Goal: Task Accomplishment & Management: Manage account settings

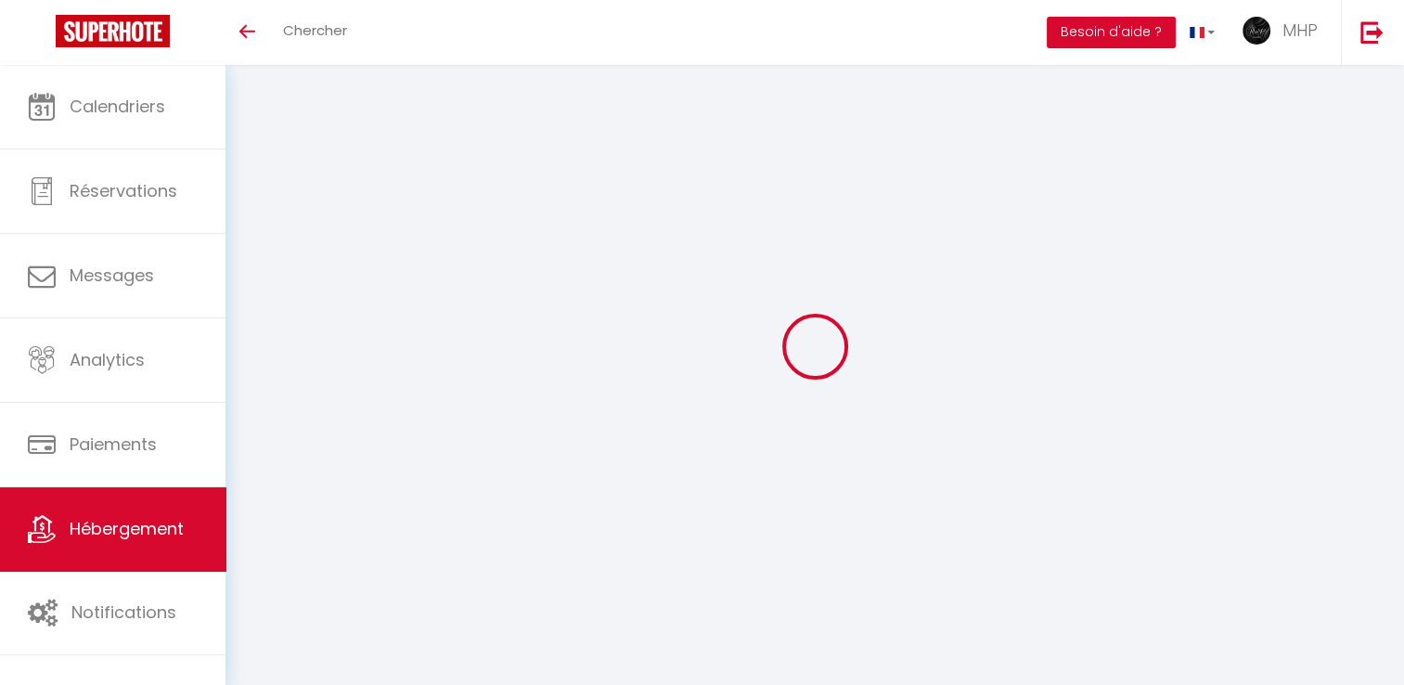
scroll to position [65, 0]
select select "13707-1348297003925477019"
select select "+ 22 %"
select select "+ 20 %"
select select "+ 17 %"
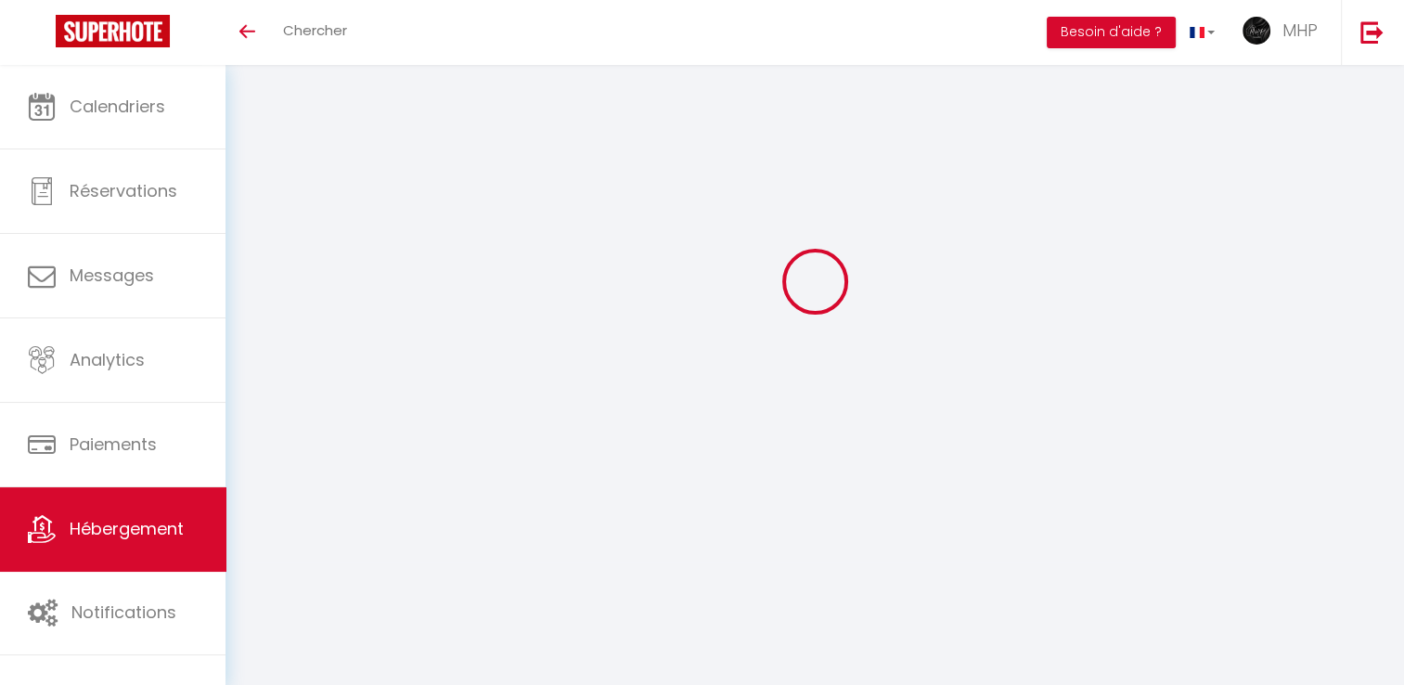
select select "well_reviewed_guests"
select select "EUR"
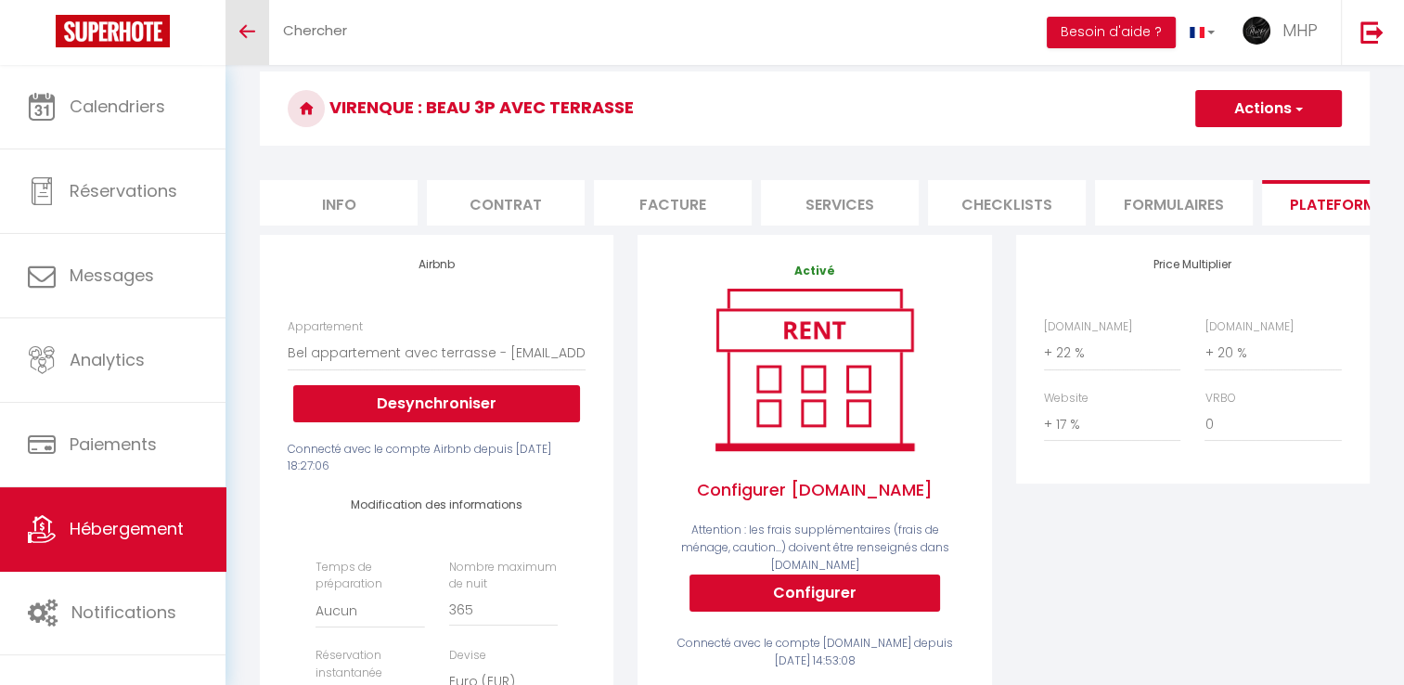
click at [251, 31] on span at bounding box center [247, 32] width 16 height 2
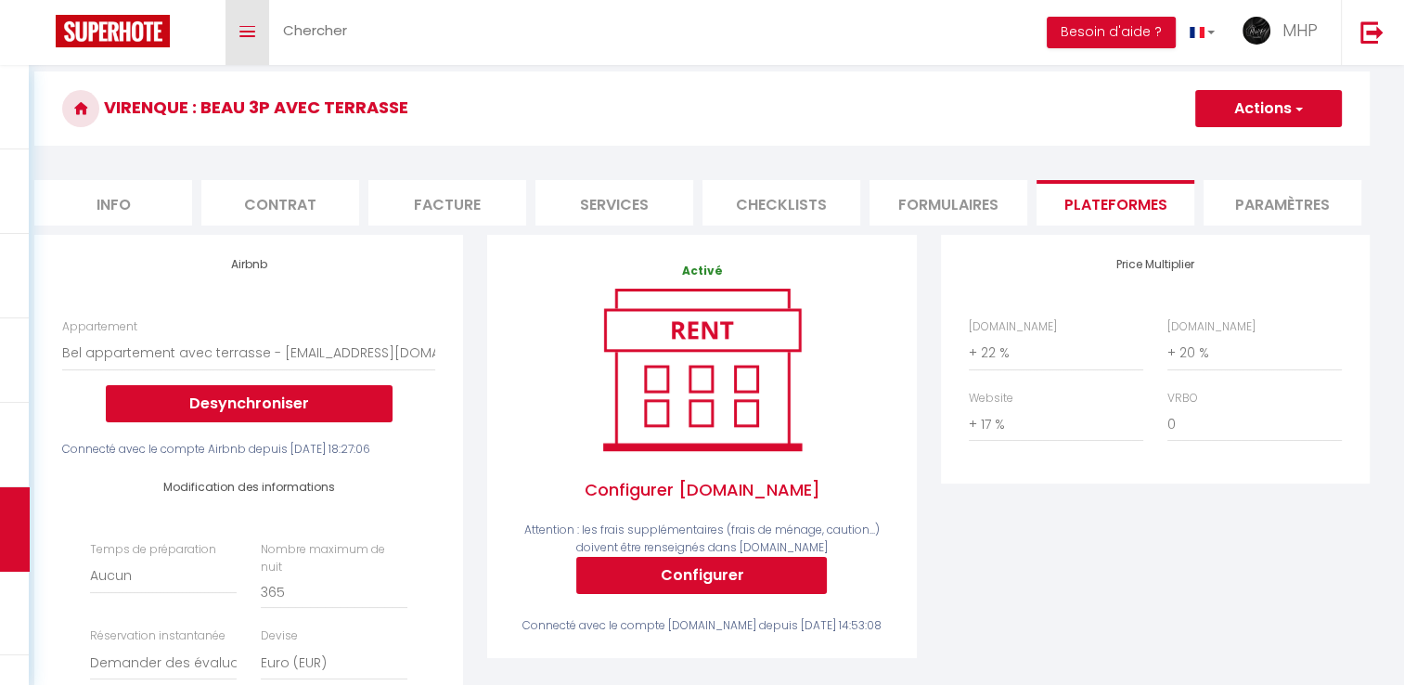
click at [249, 33] on icon "Toggle menubar" at bounding box center [247, 31] width 16 height 11
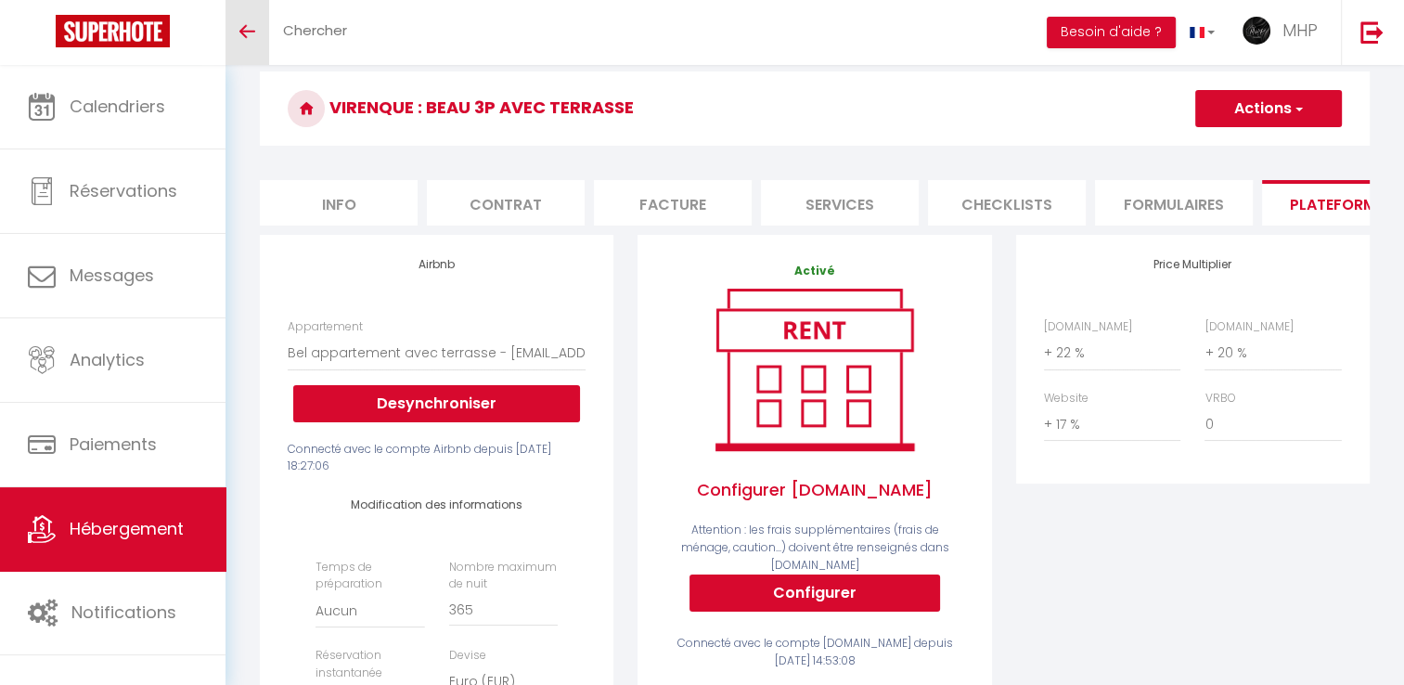
click at [128, 508] on link "Hébergement" at bounding box center [113, 529] width 226 height 84
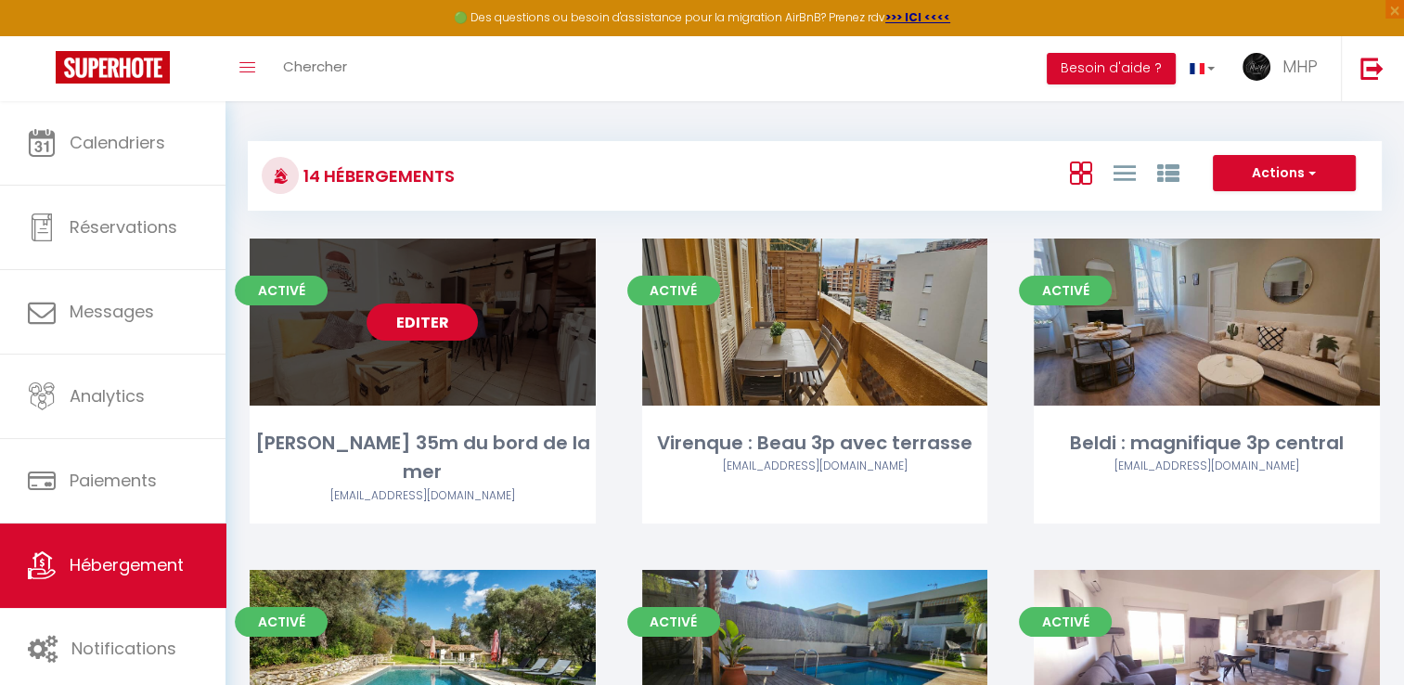
click at [446, 317] on link "Editer" at bounding box center [422, 322] width 111 height 37
select select "3"
select select "2"
select select "1"
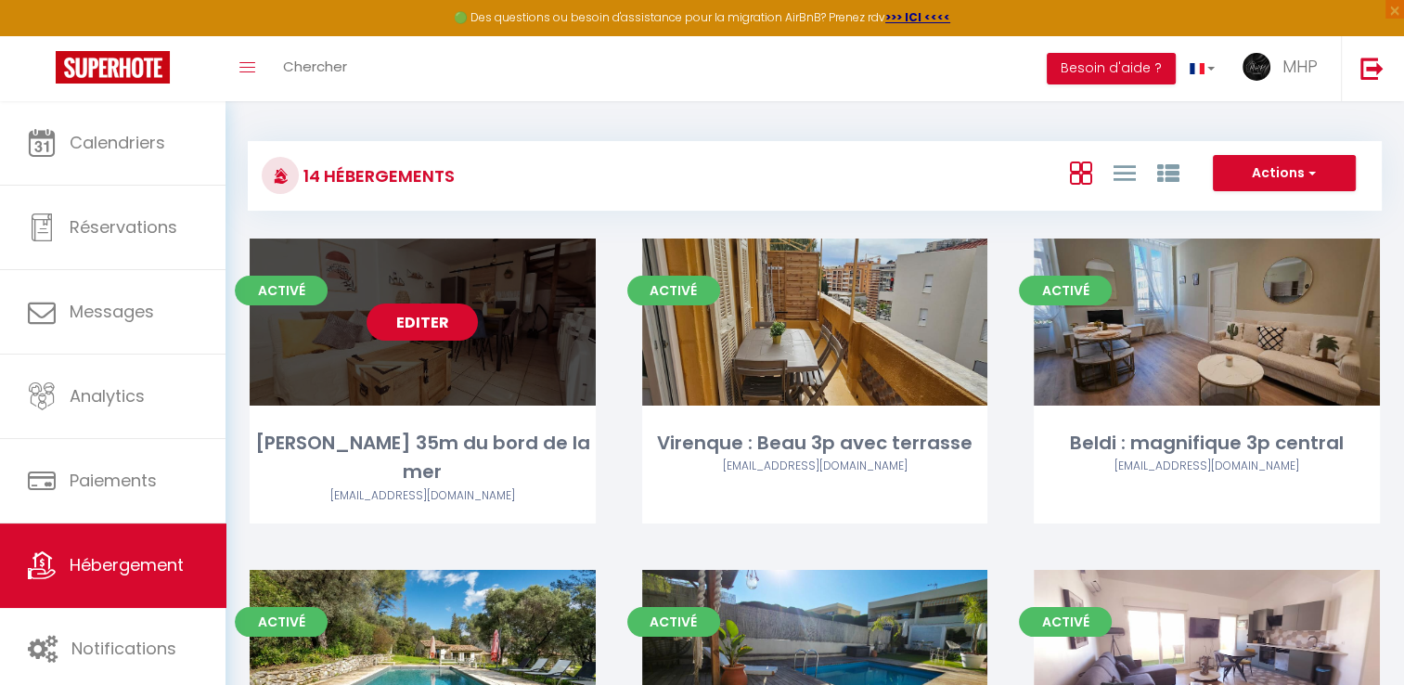
select select
select select "28"
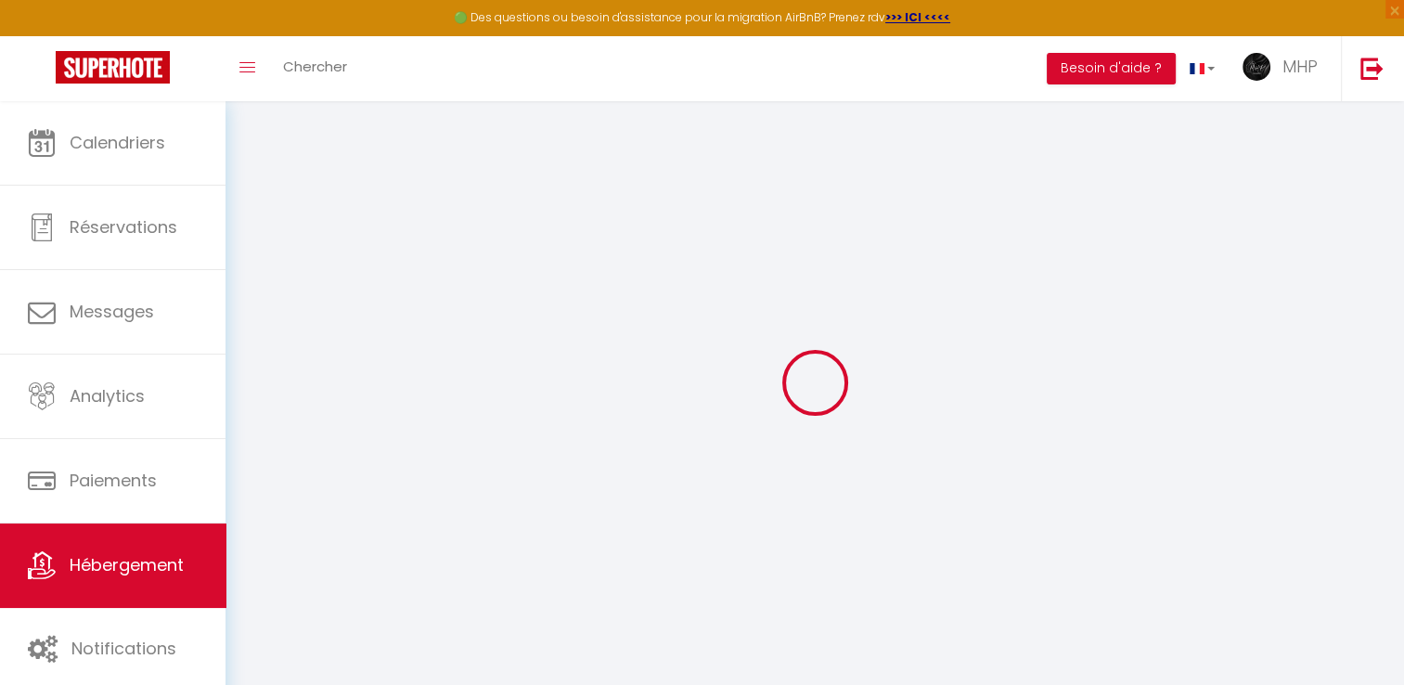
select select
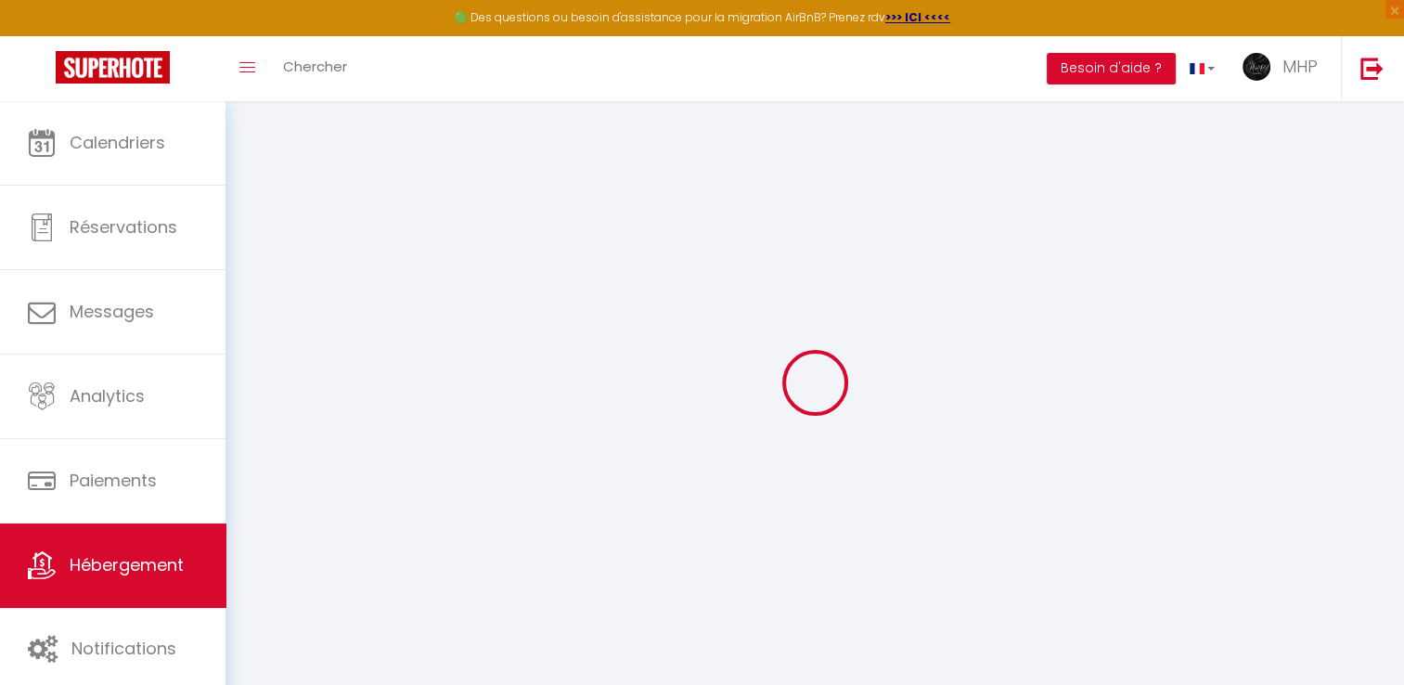
select select
checkbox input "false"
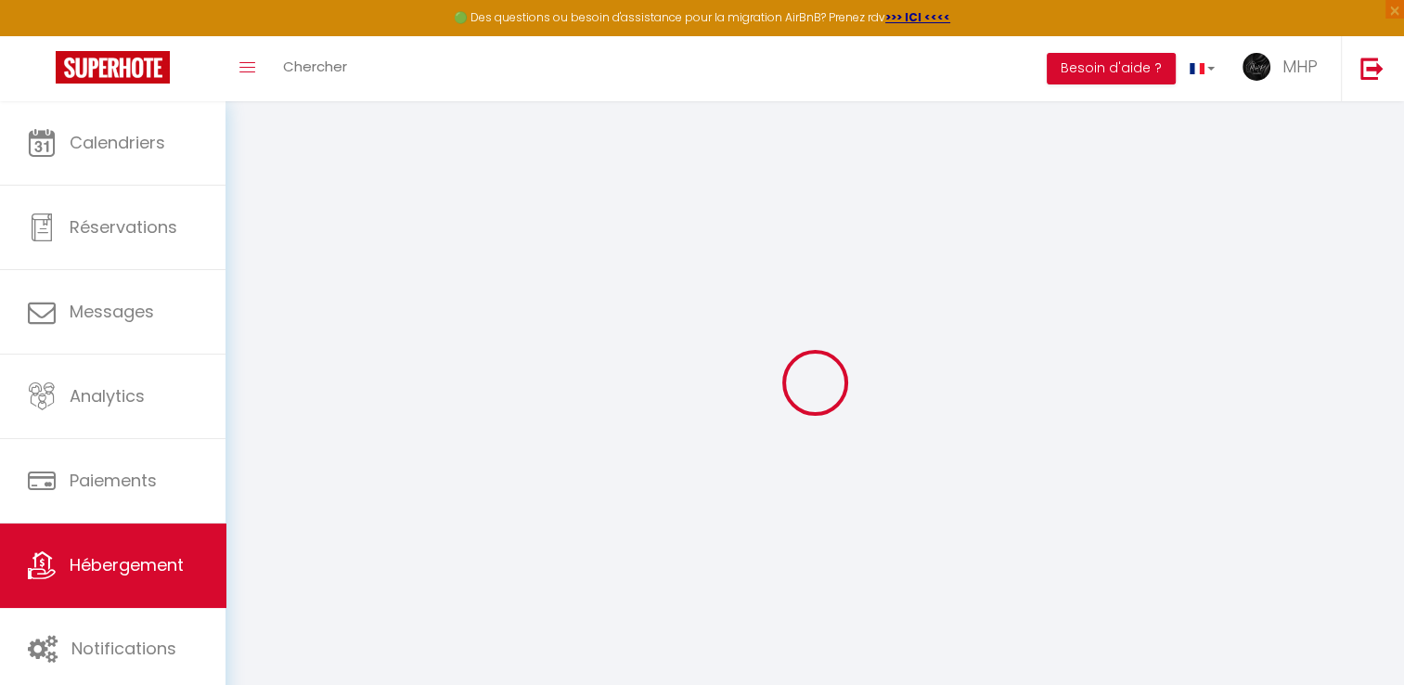
select select
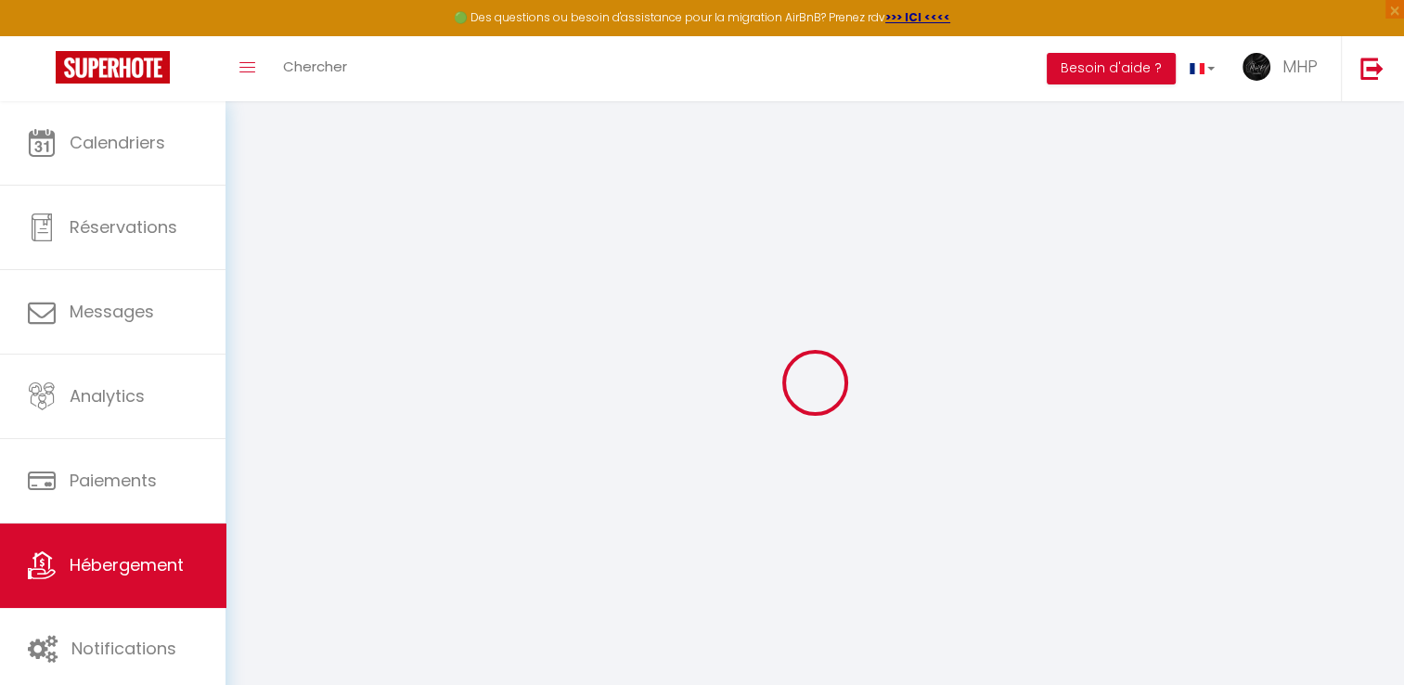
select select
checkbox input "false"
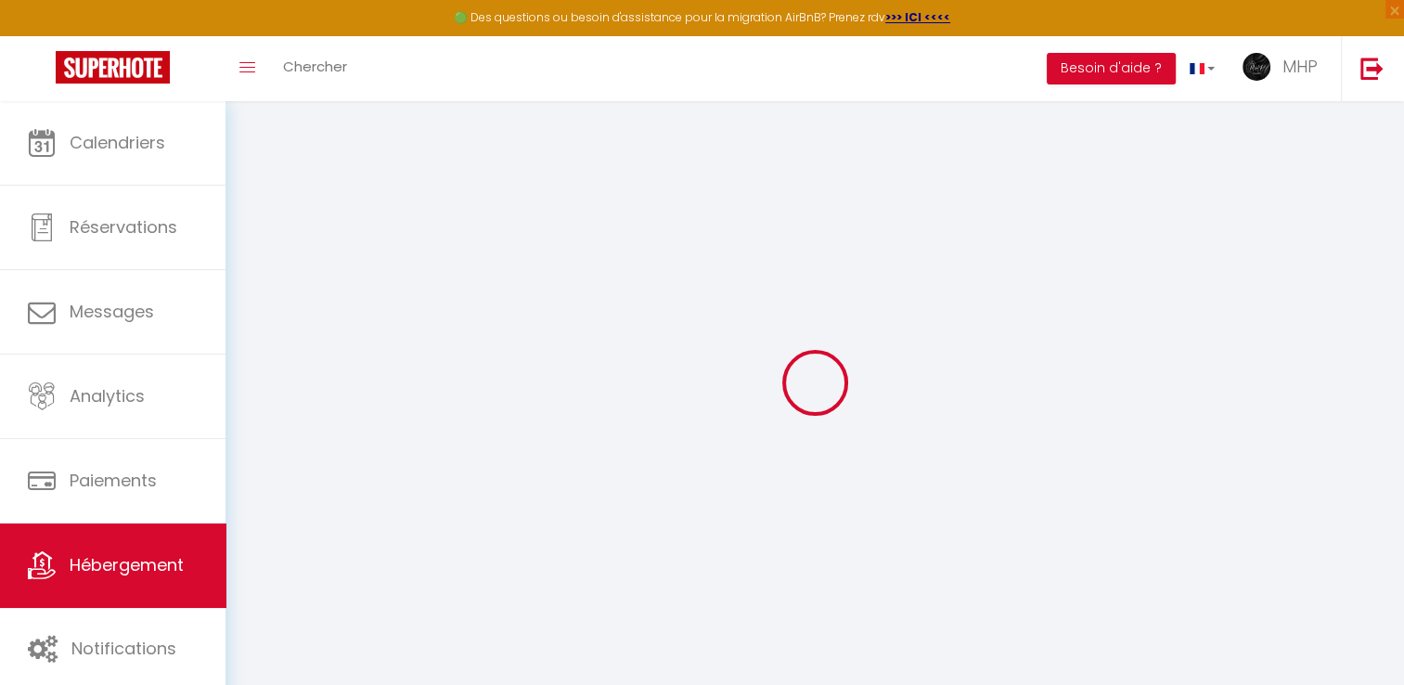
checkbox input "false"
select select
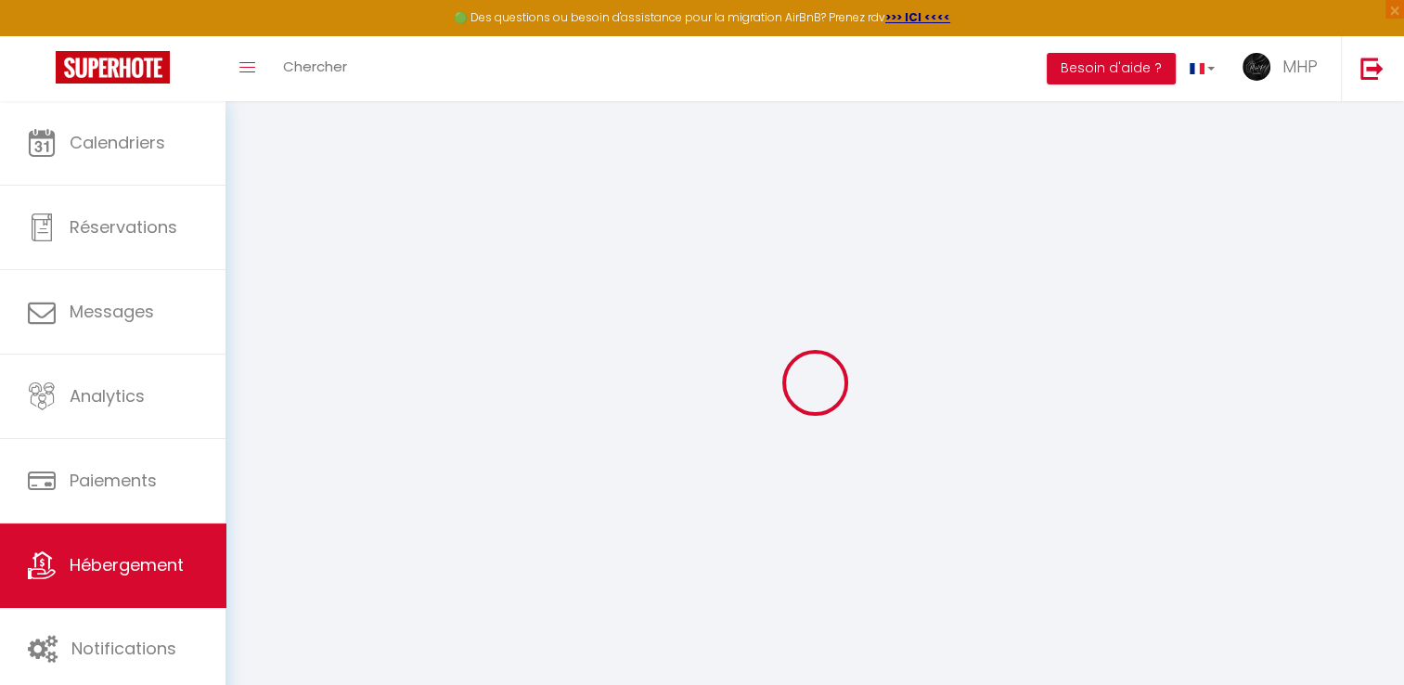
select select
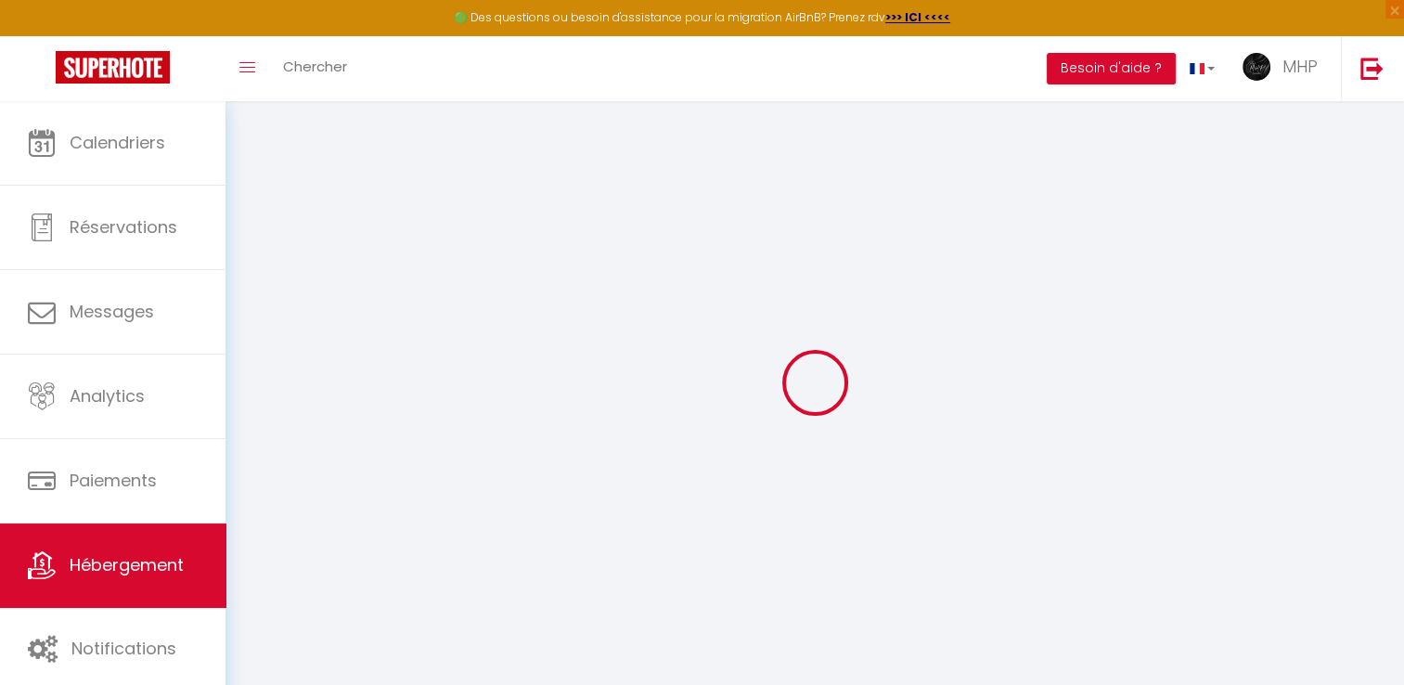
checkbox input "false"
select select
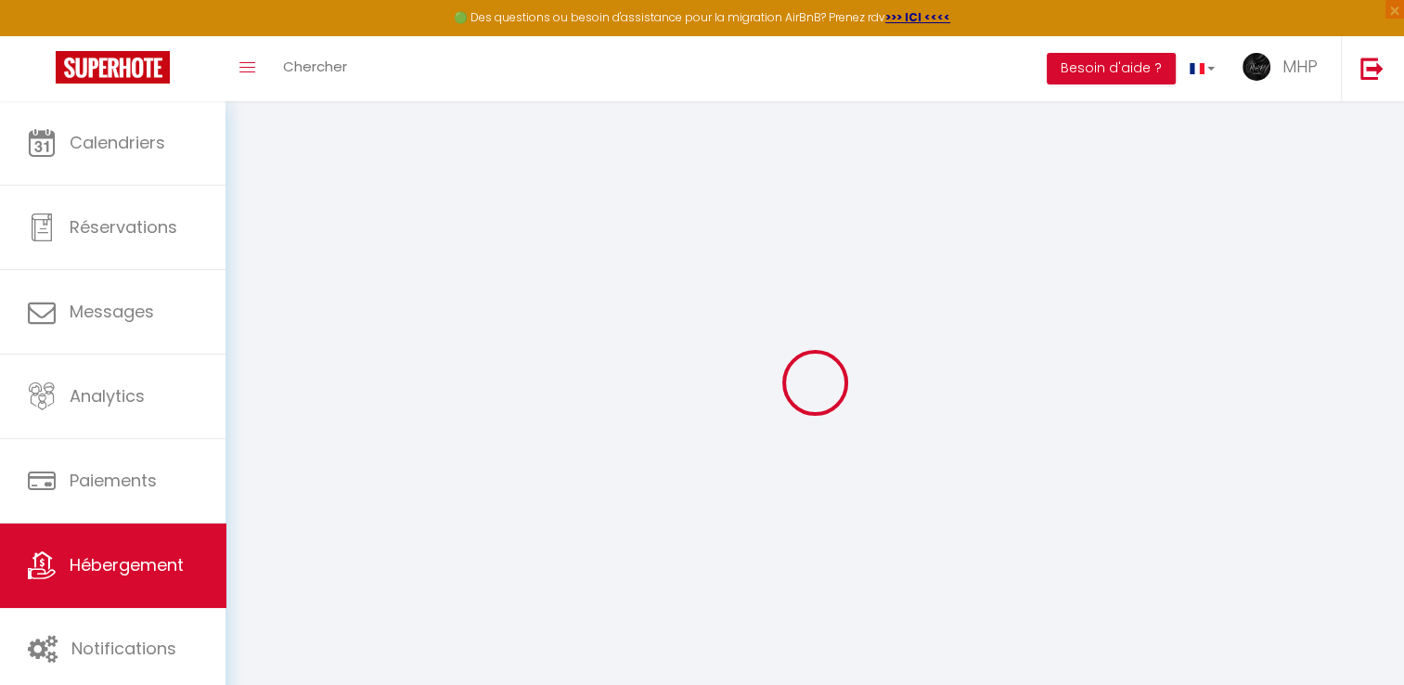
select select
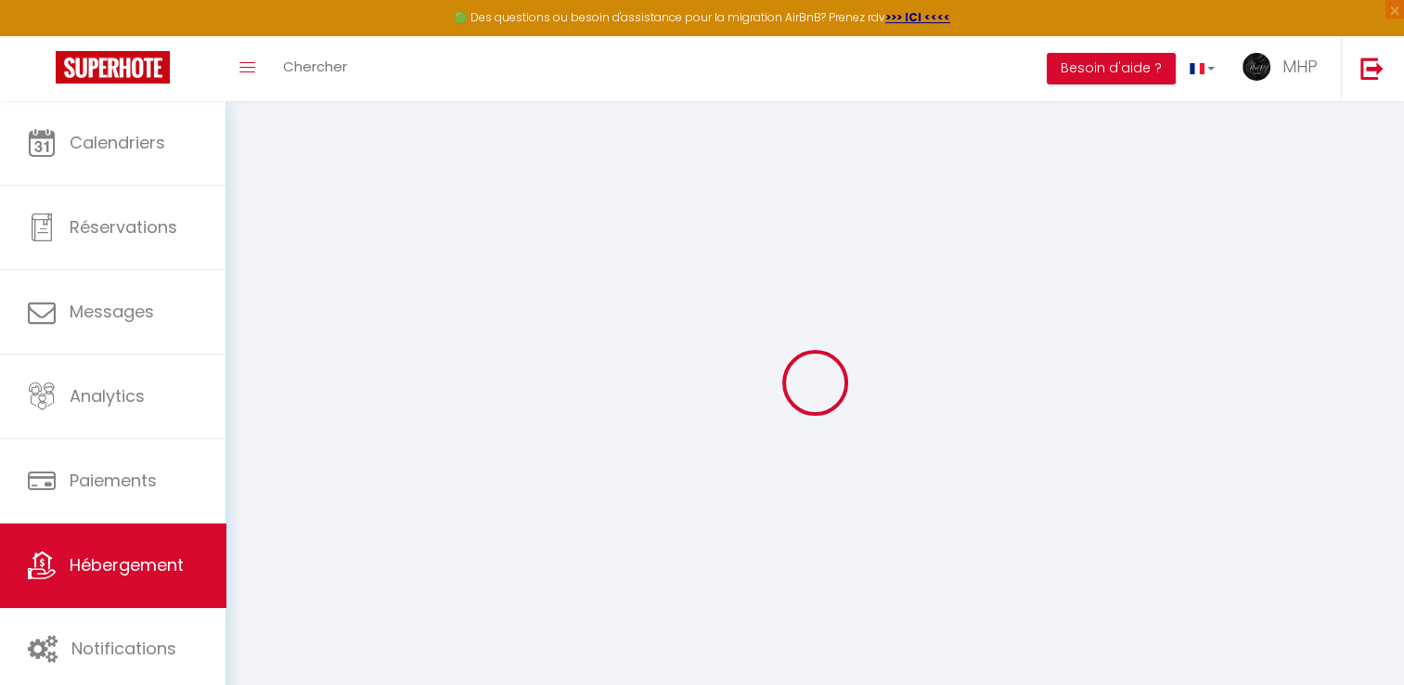
select select
checkbox input "false"
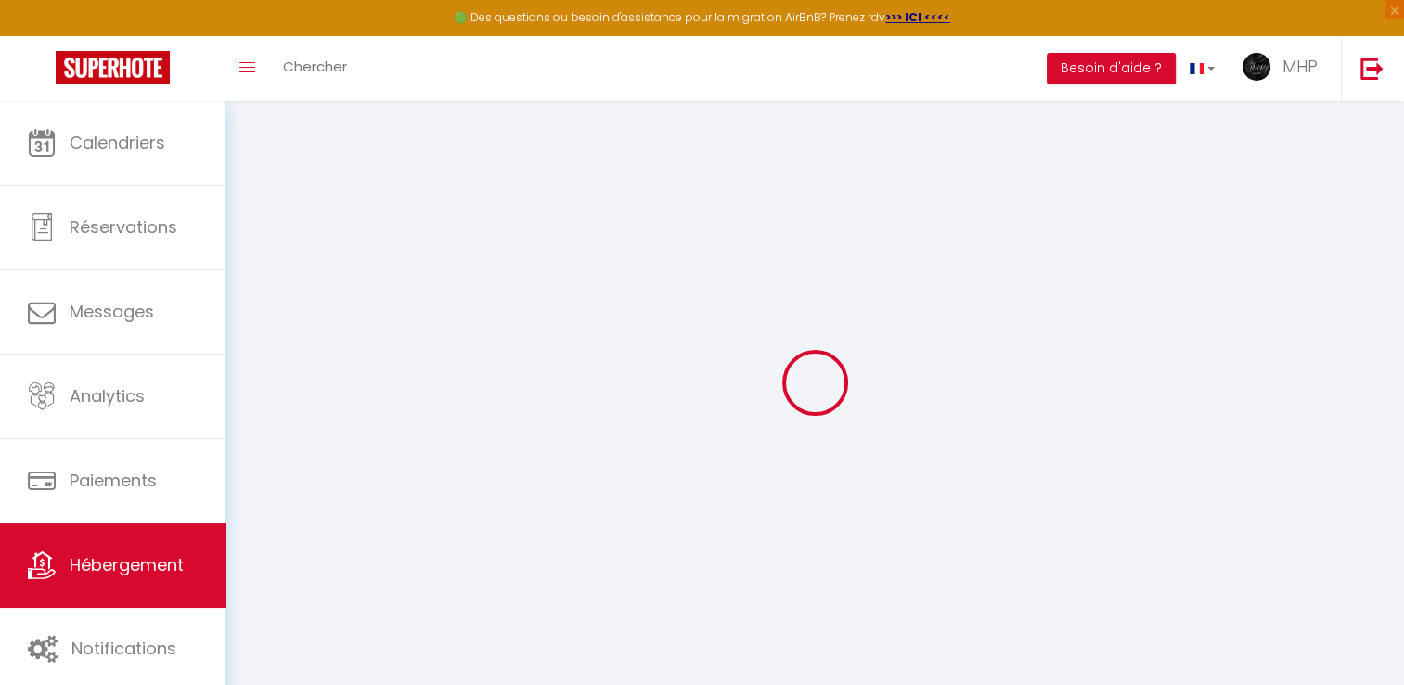
checkbox input "false"
select select
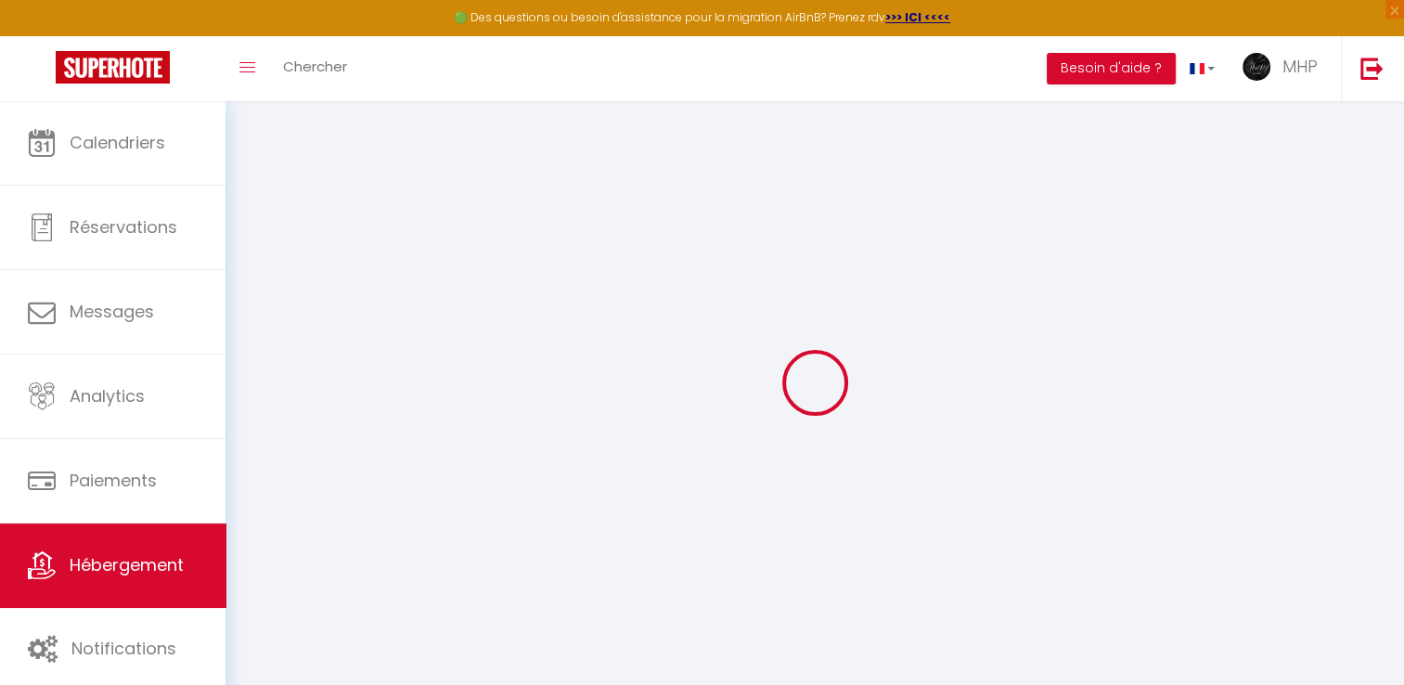
select select
checkbox input "false"
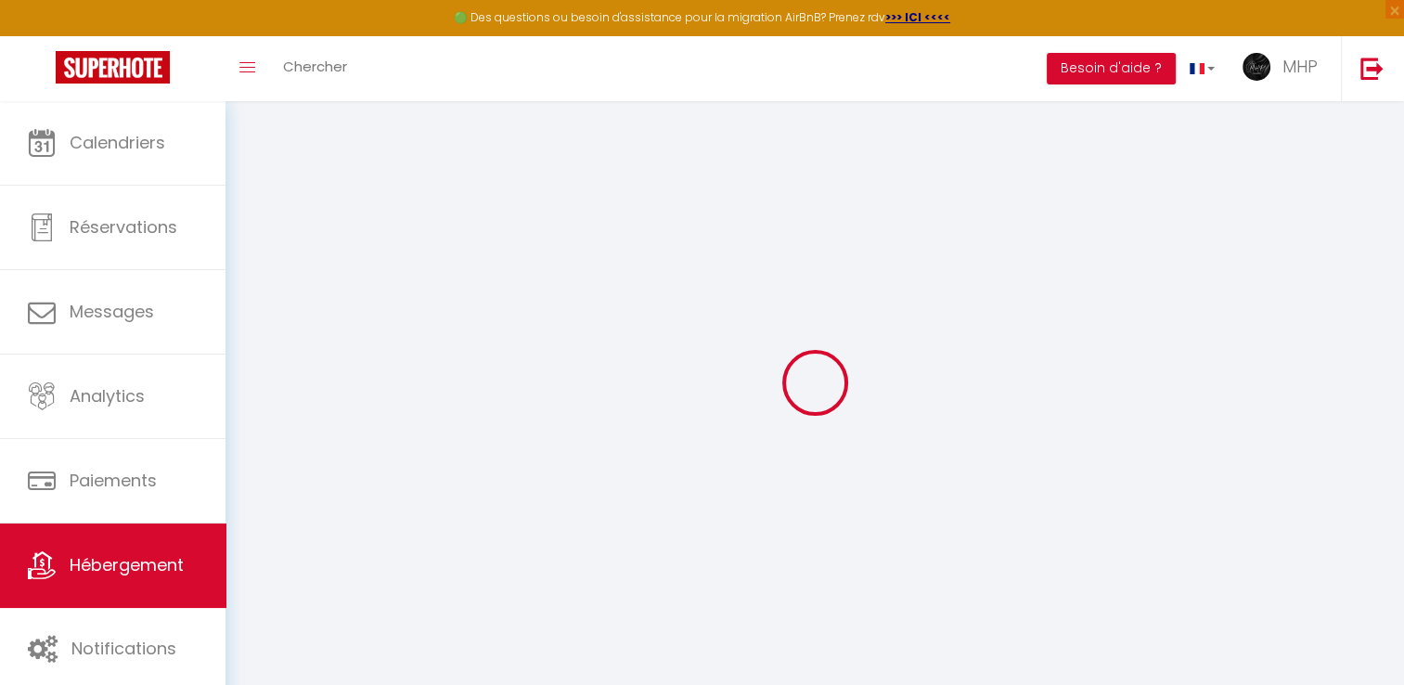
checkbox input "false"
select select
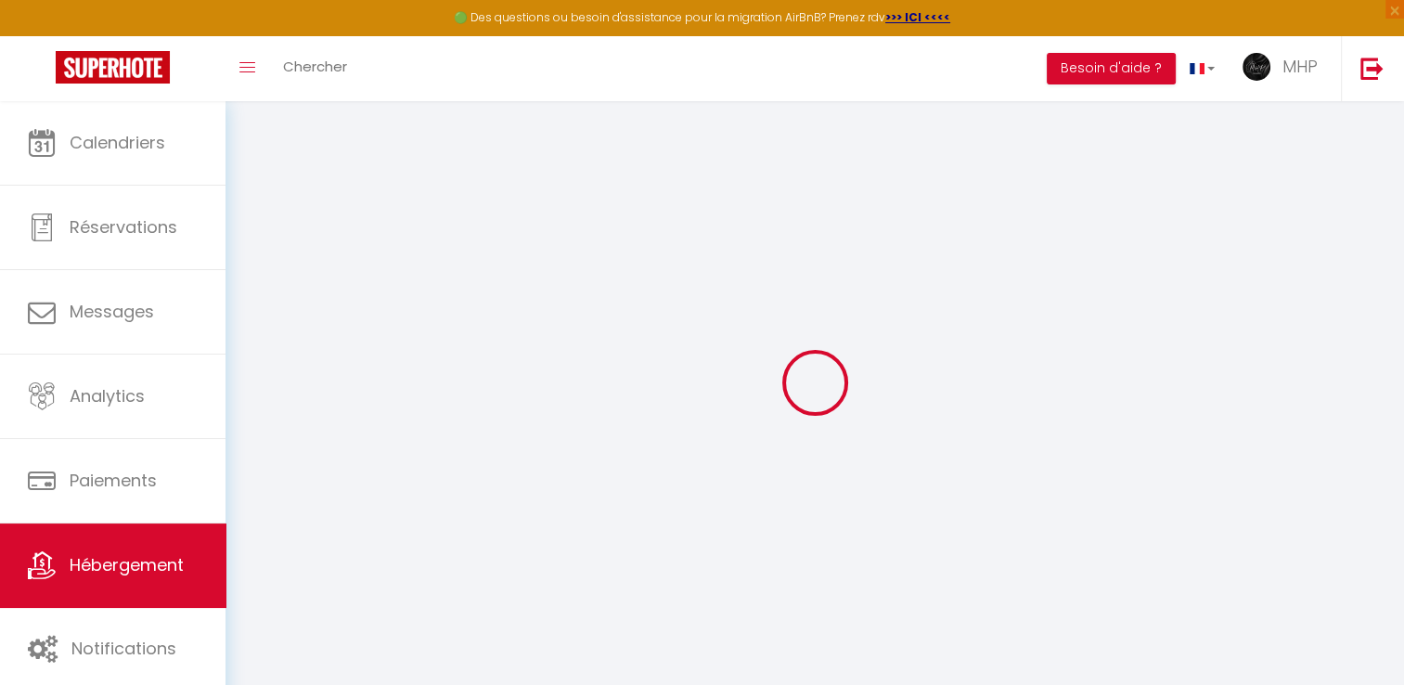
type input "[PERSON_NAME] 35m du bord de la mer"
type input "[PERSON_NAME]"
type input "[STREET_ADDRESS][PERSON_NAME]"
type input "13008"
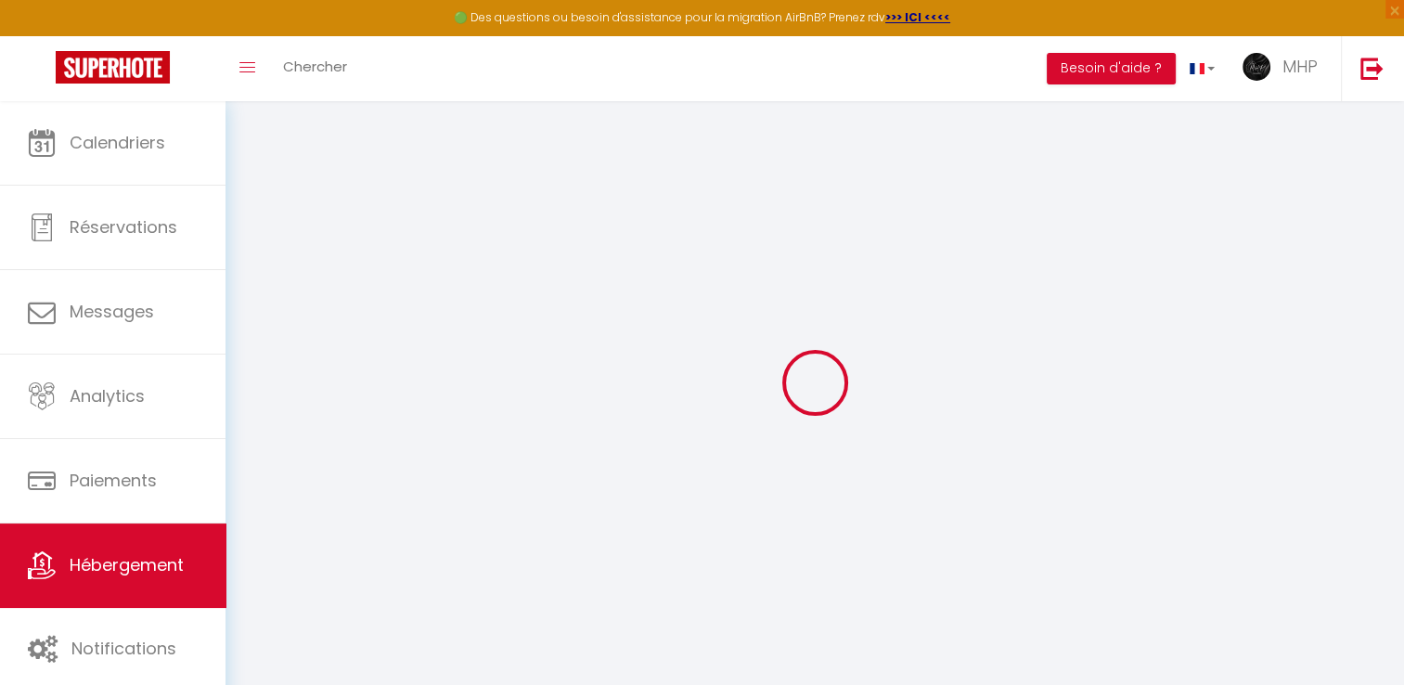
type input "[GEOGRAPHIC_DATA]"
type input "90"
type input "70"
type input "5"
type input "0"
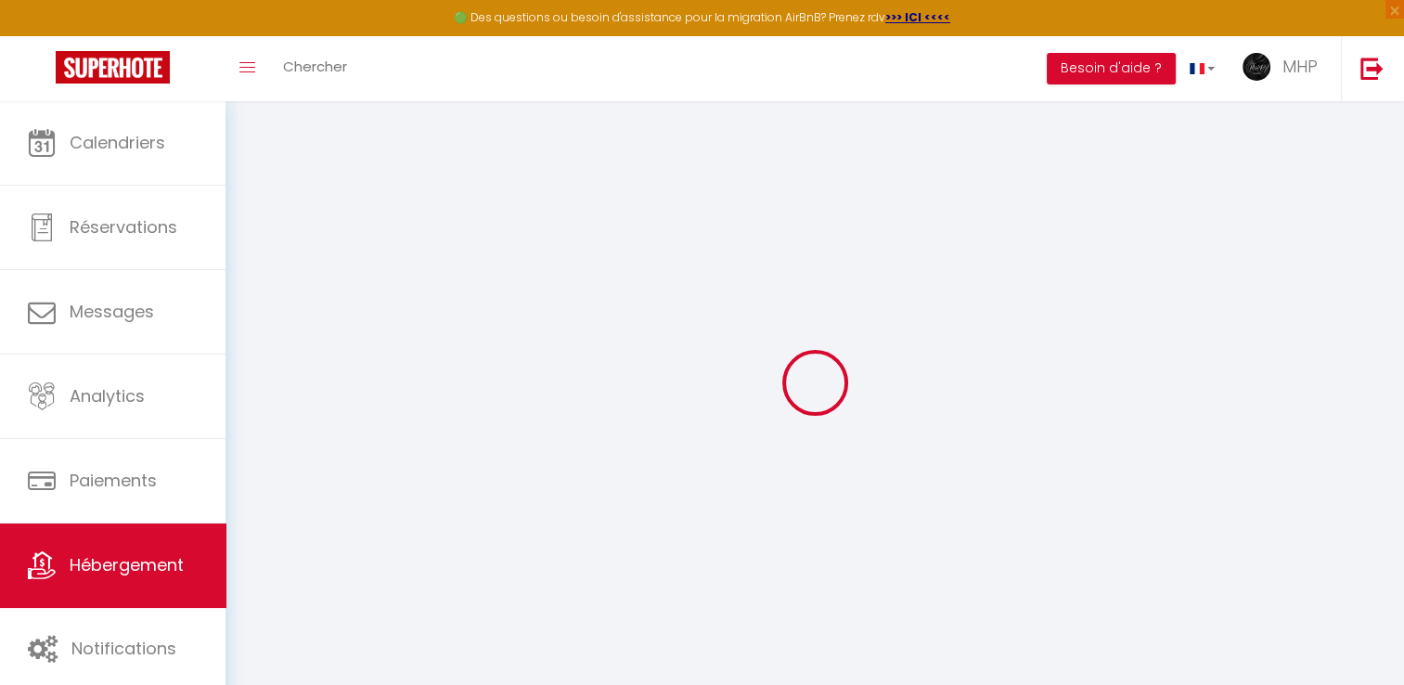
type input "500"
type input "20"
select select
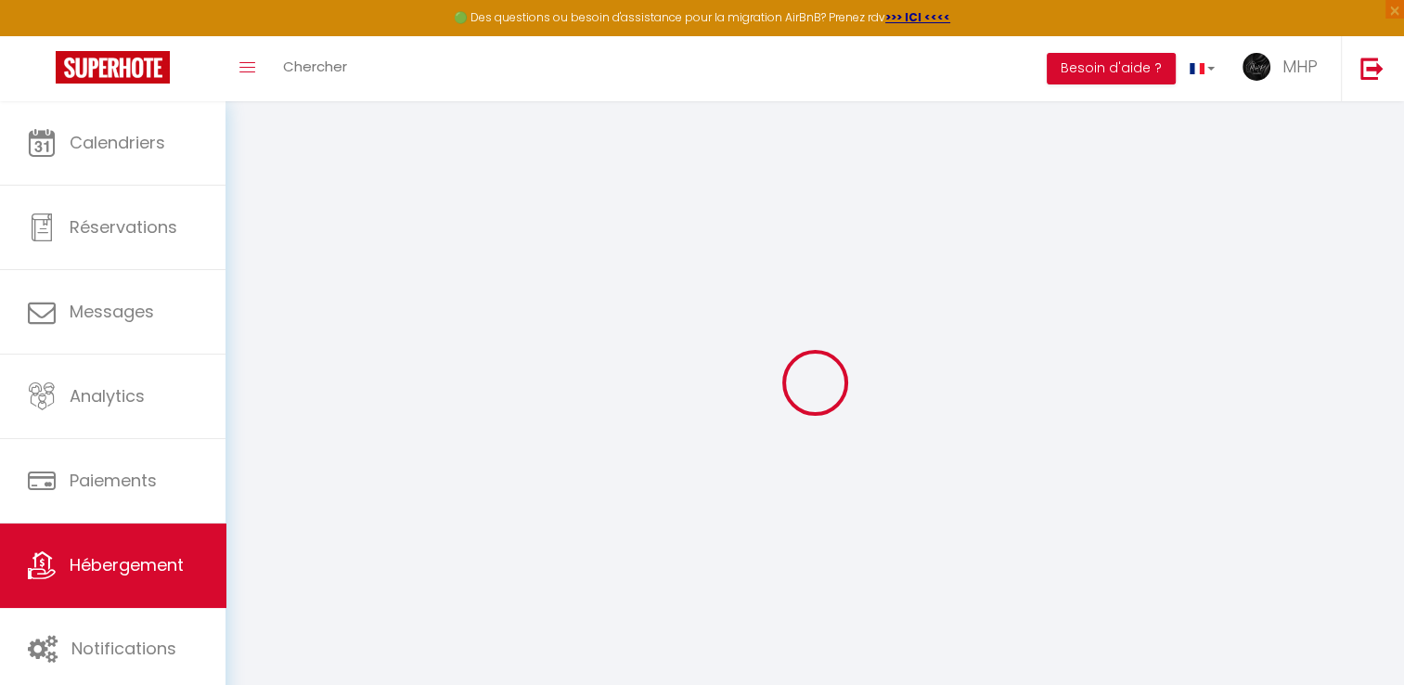
select select
type input "[STREET_ADDRESS][PERSON_NAME]"
type input "13008"
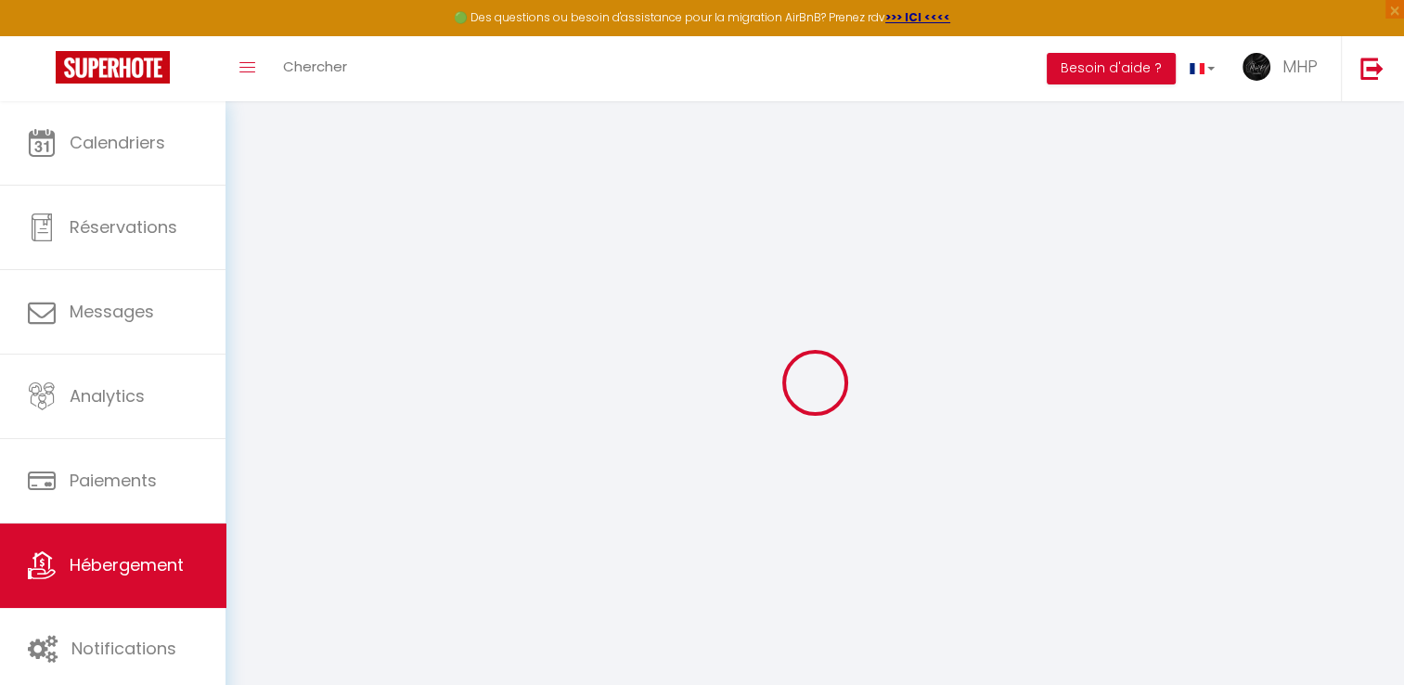
type input "[GEOGRAPHIC_DATA]"
type input "[EMAIL_ADDRESS][DOMAIN_NAME]"
select select "12531"
checkbox input "false"
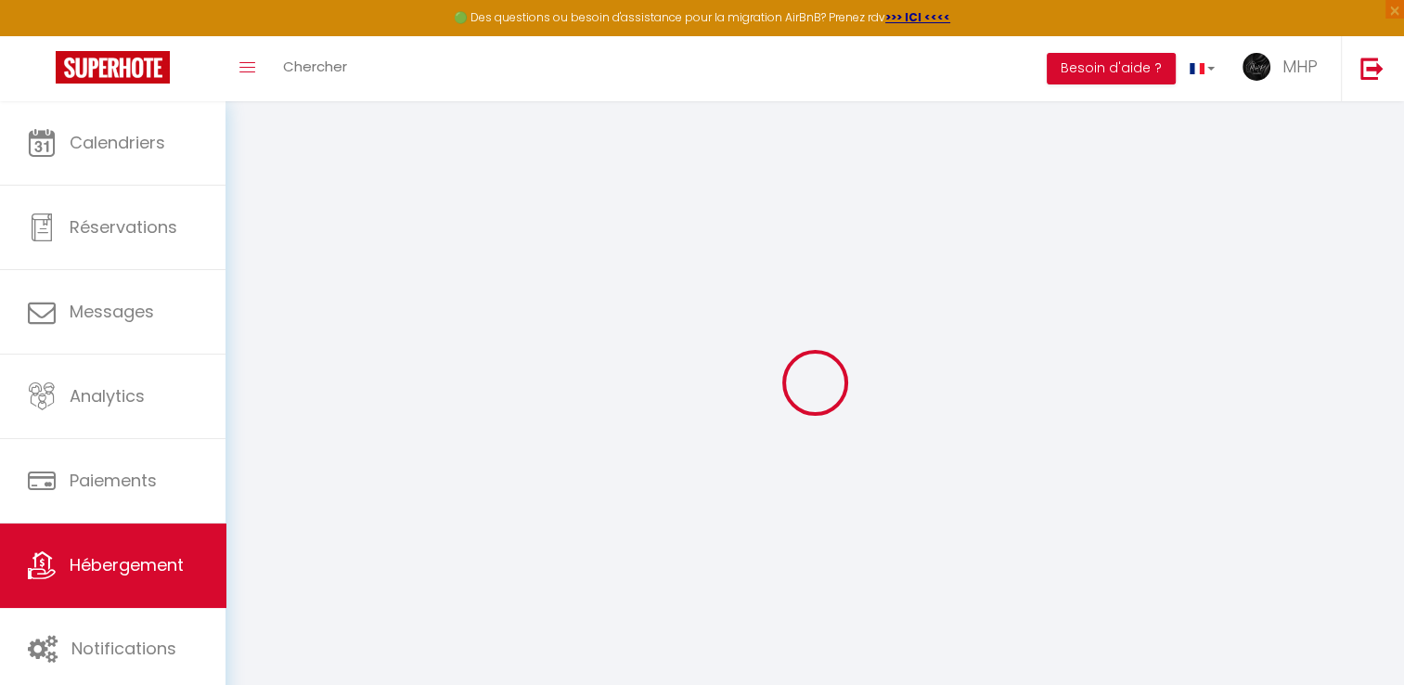
checkbox input "true"
checkbox input "false"
radio input "true"
type input "0"
type input "70"
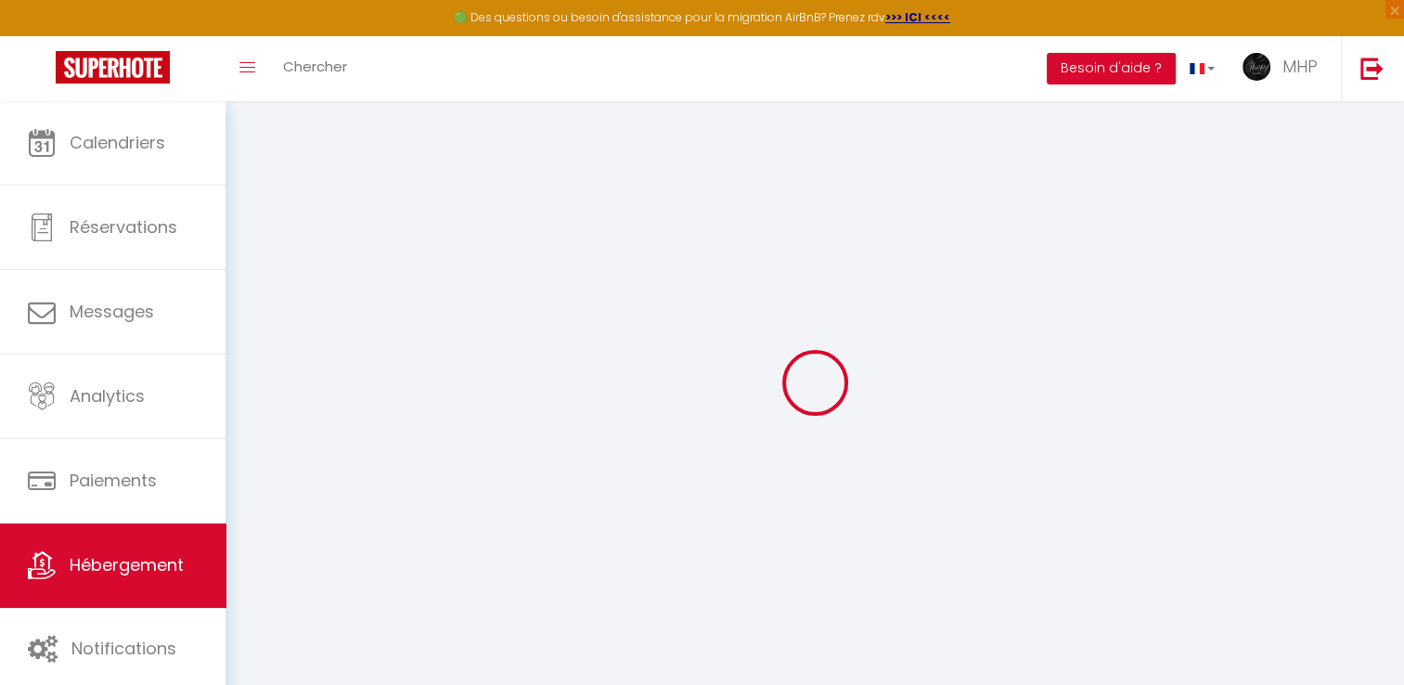
type input "0"
select select
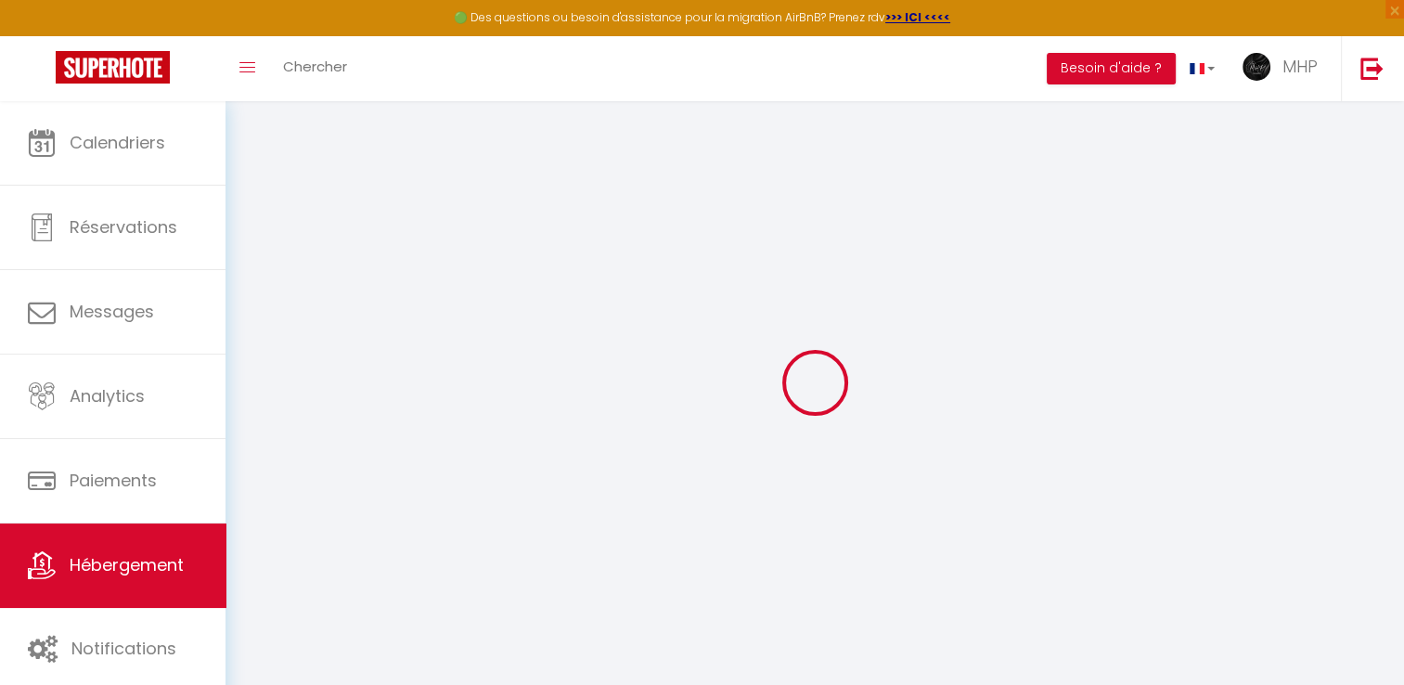
select select
checkbox input "false"
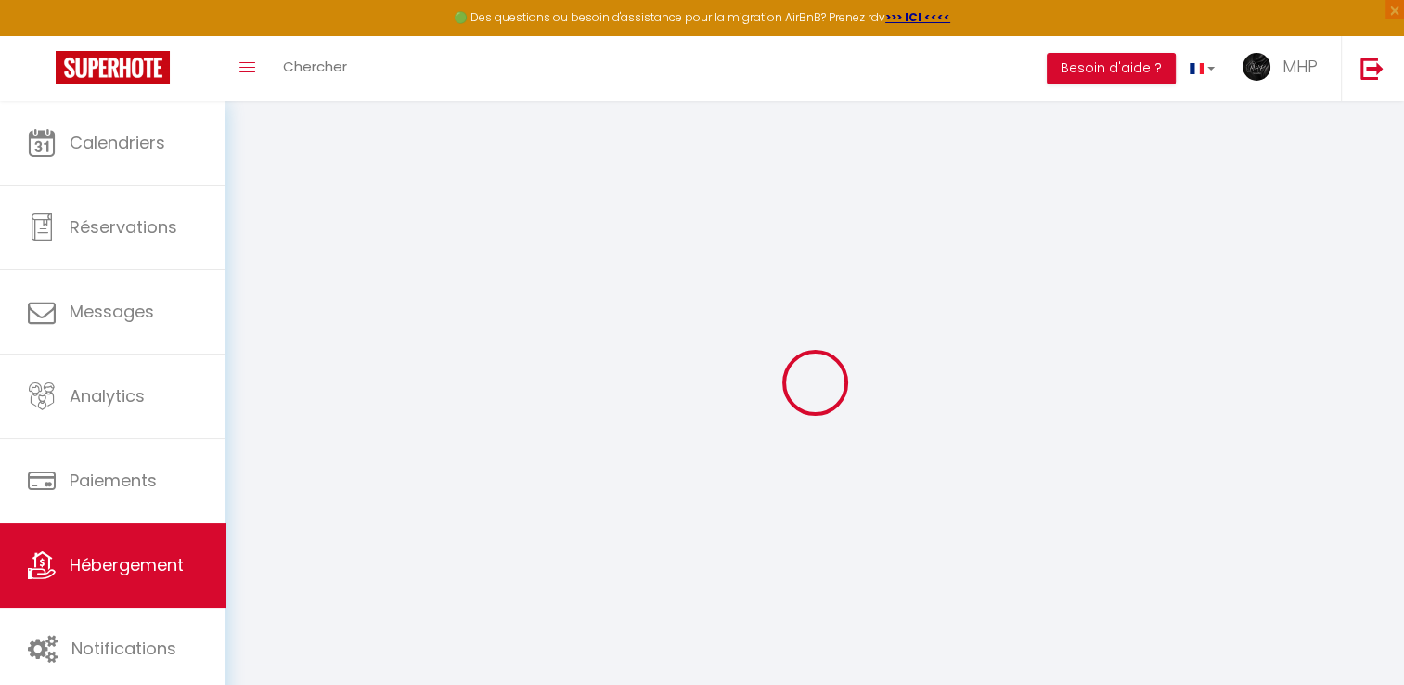
checkbox input "false"
checkbox input "true"
checkbox input "false"
select select
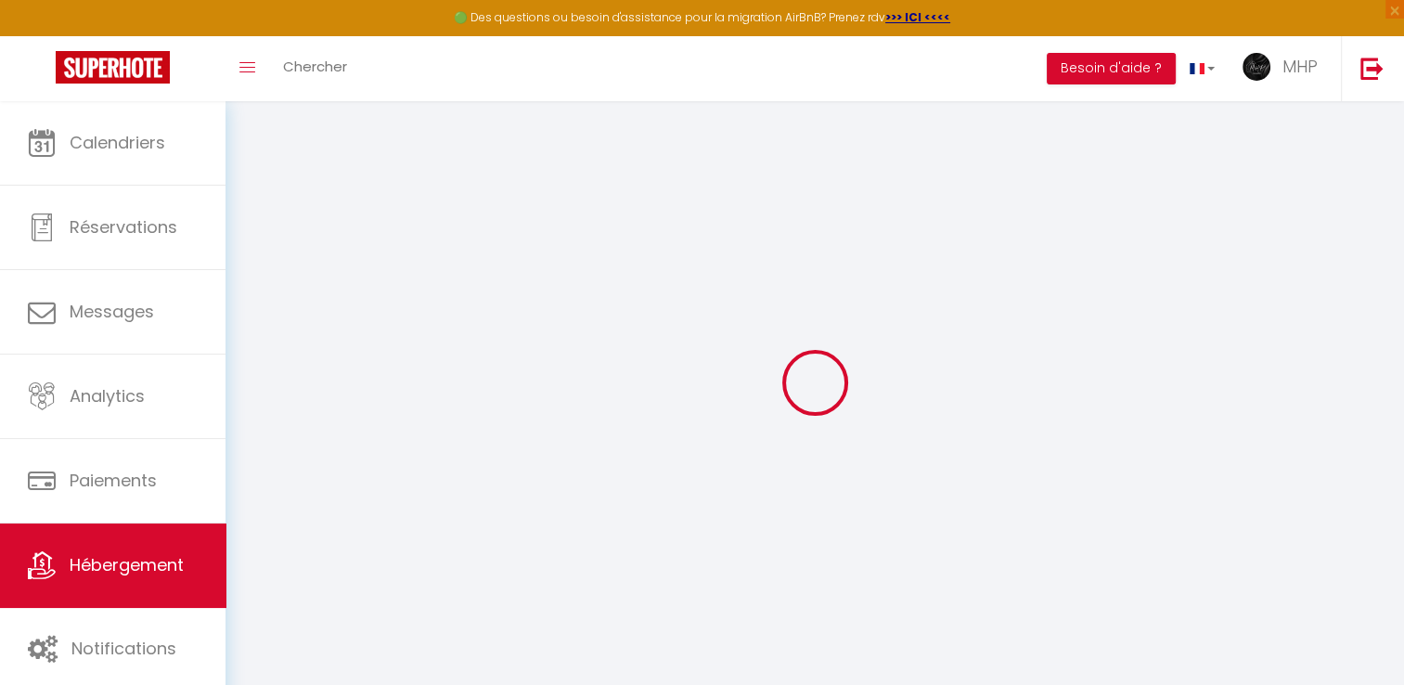
select select
checkbox input "false"
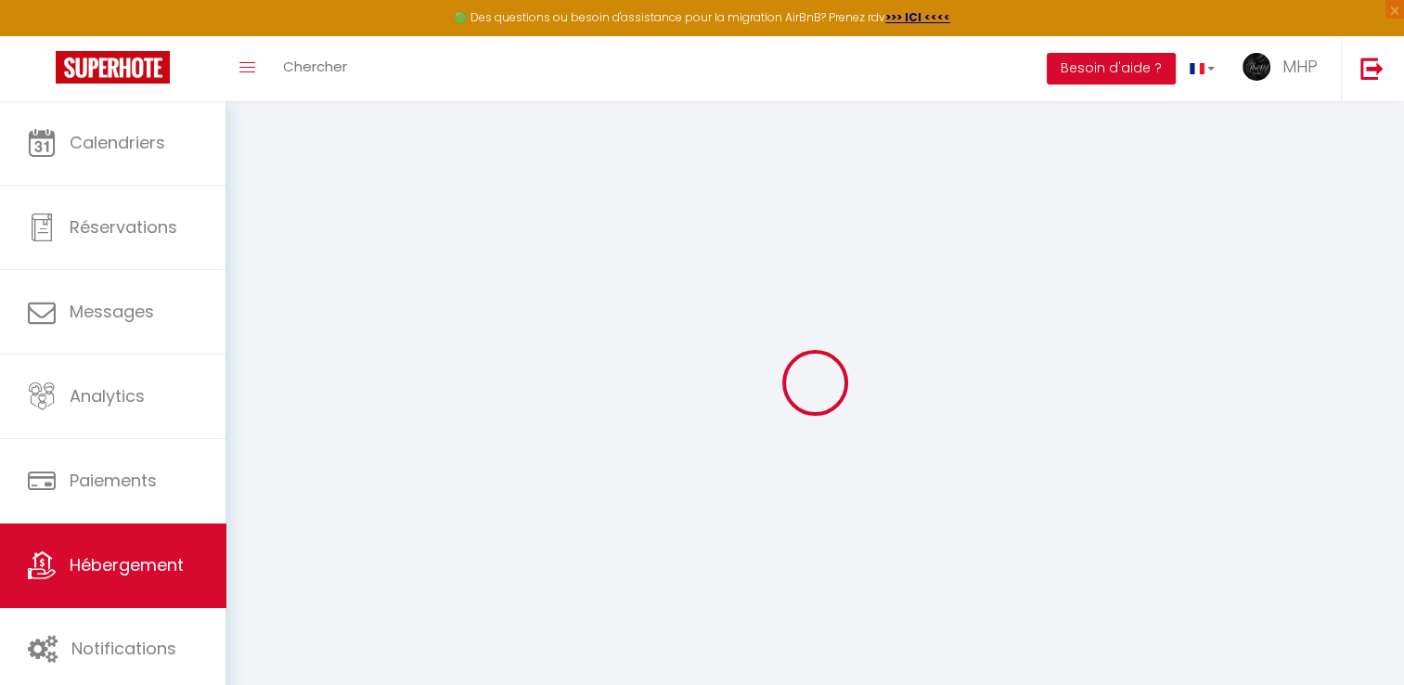
checkbox input "false"
checkbox input "true"
checkbox input "false"
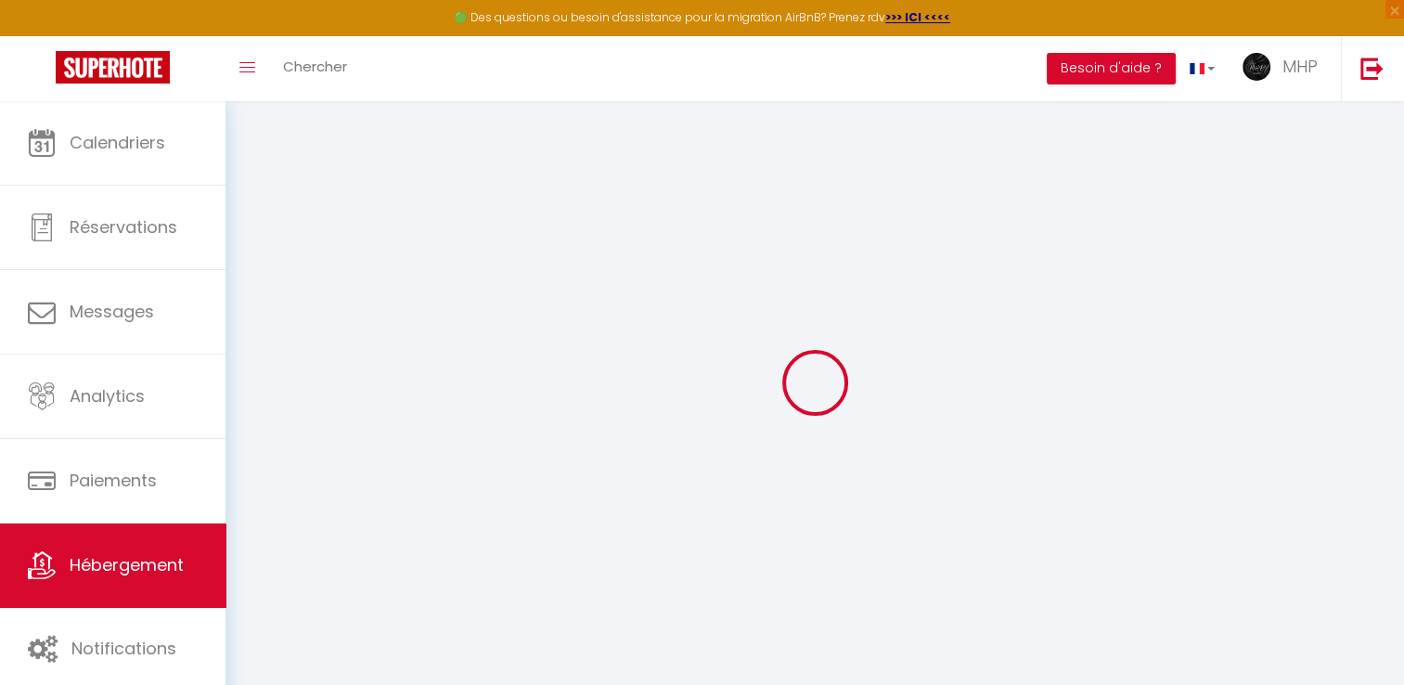
checkbox input "true"
checkbox input "false"
select select "16:00"
select select "23:45"
select select "10:00"
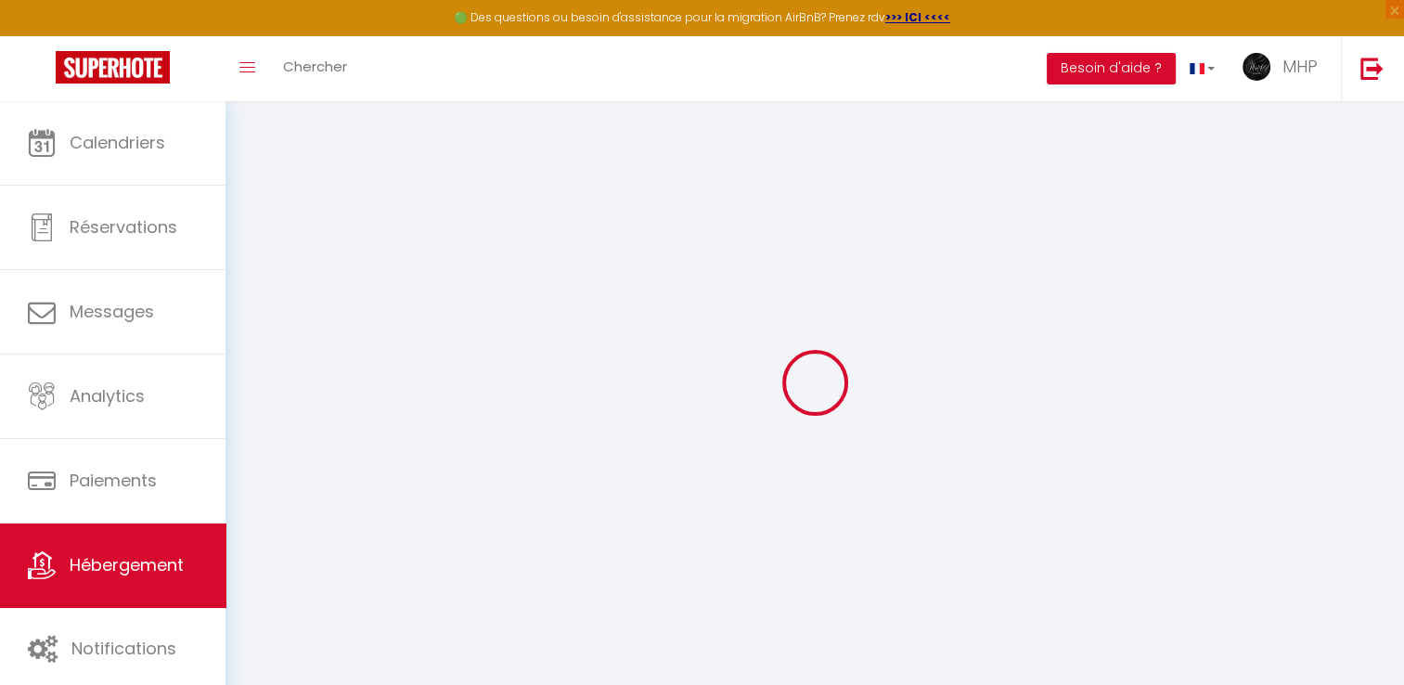
select select "15"
select select "120"
select select "15:00"
select select "40382"
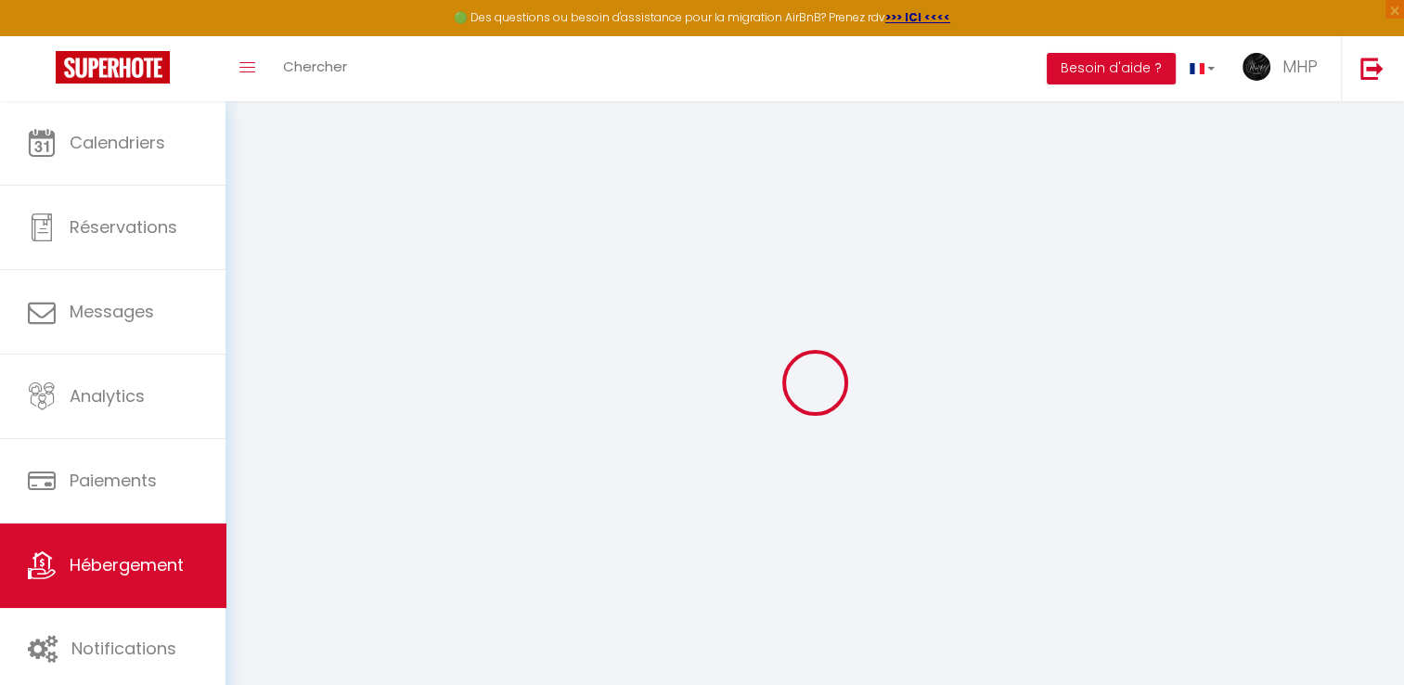
checkbox input "false"
checkbox input "true"
checkbox input "false"
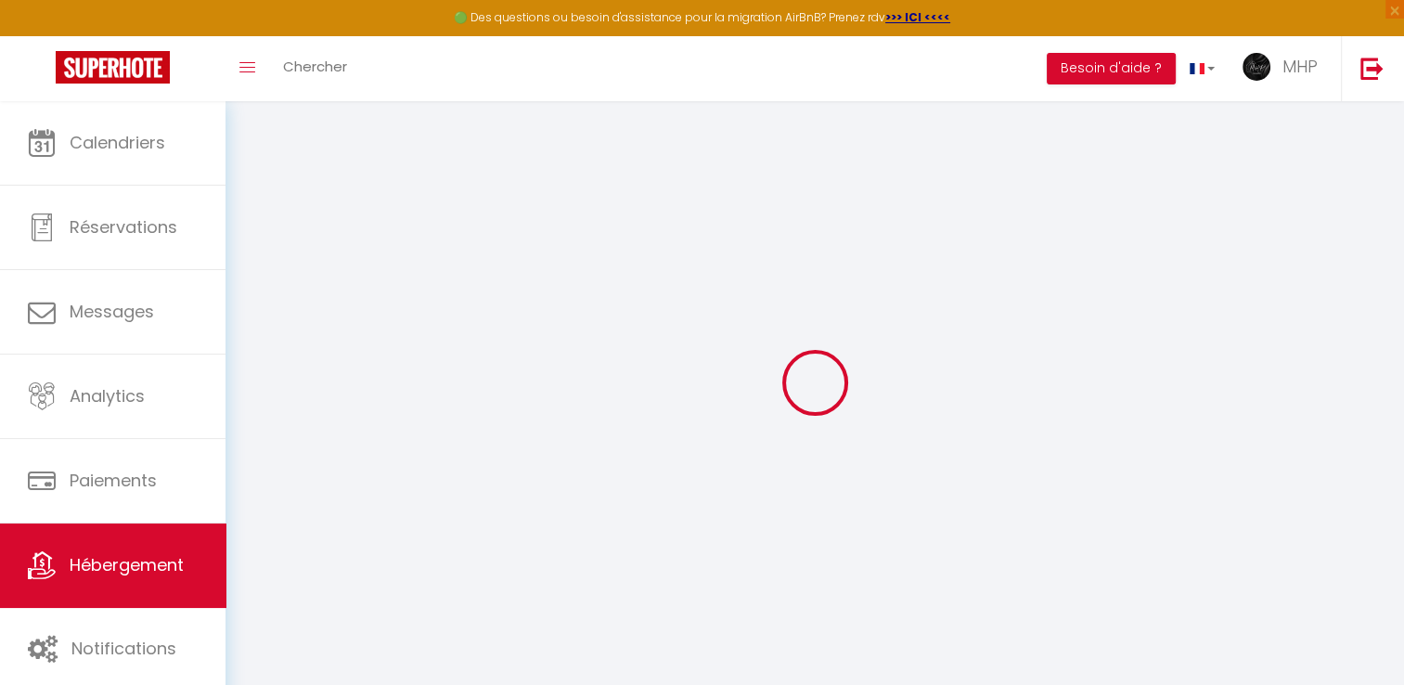
checkbox input "false"
checkbox input "true"
checkbox input "false"
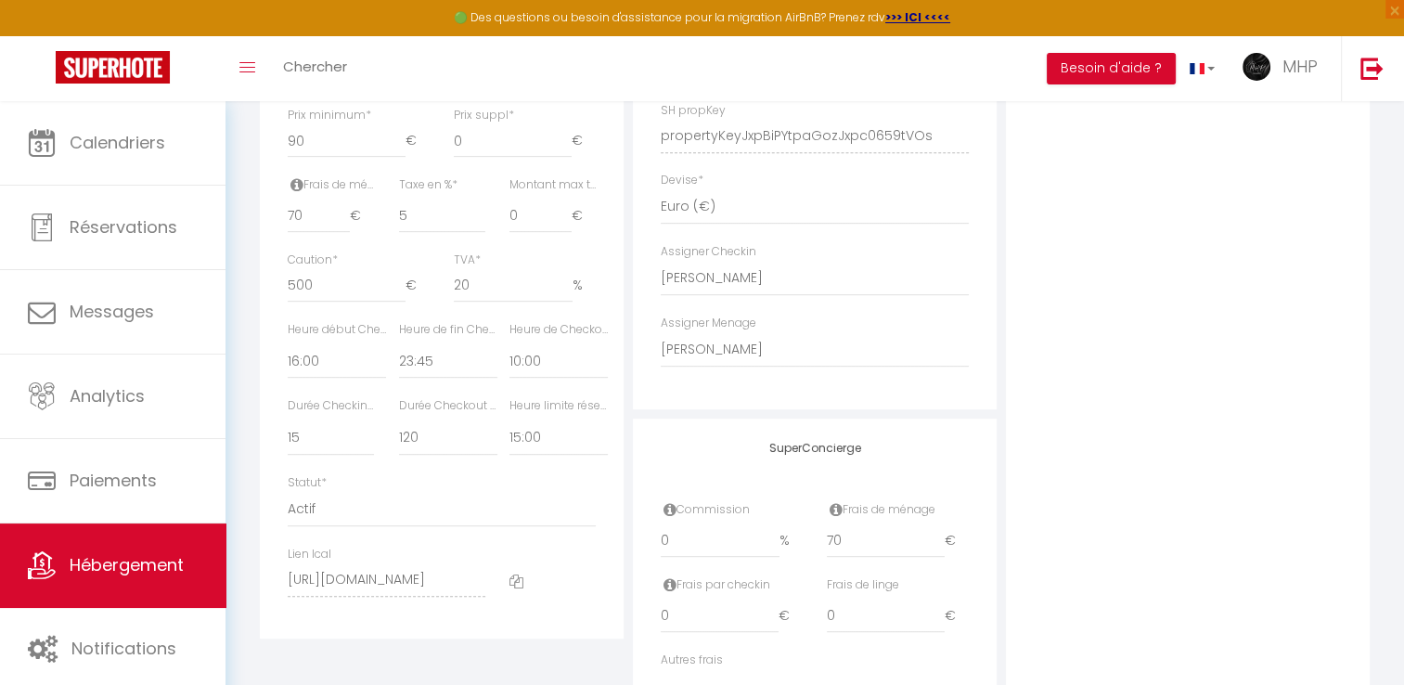
scroll to position [963, 0]
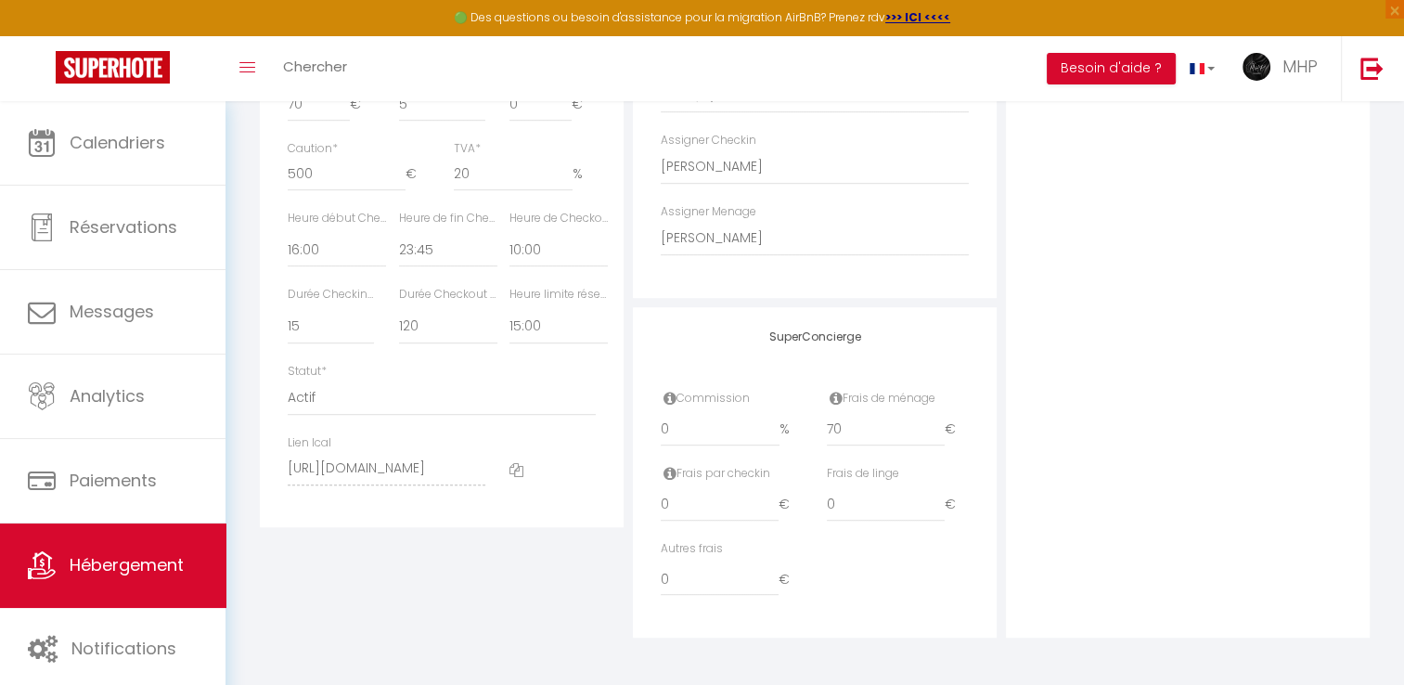
click at [518, 473] on icon at bounding box center [517, 470] width 14 height 14
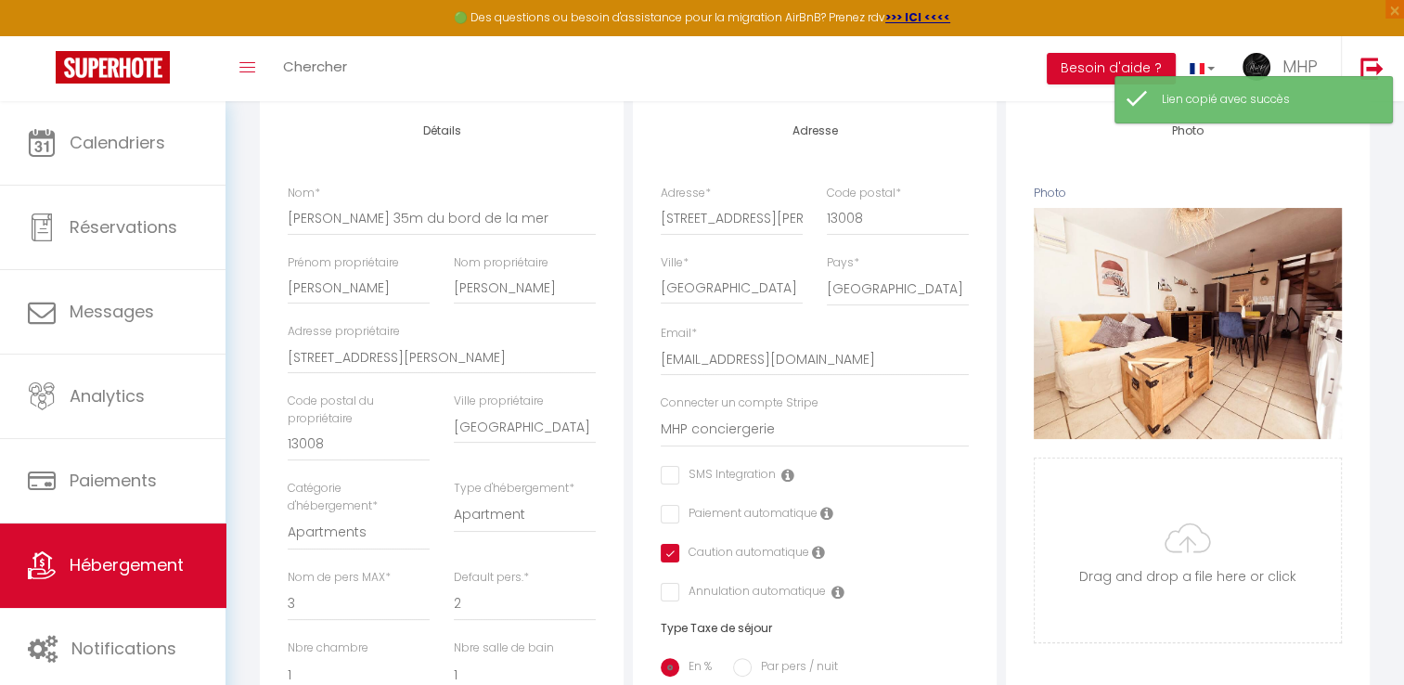
scroll to position [168, 0]
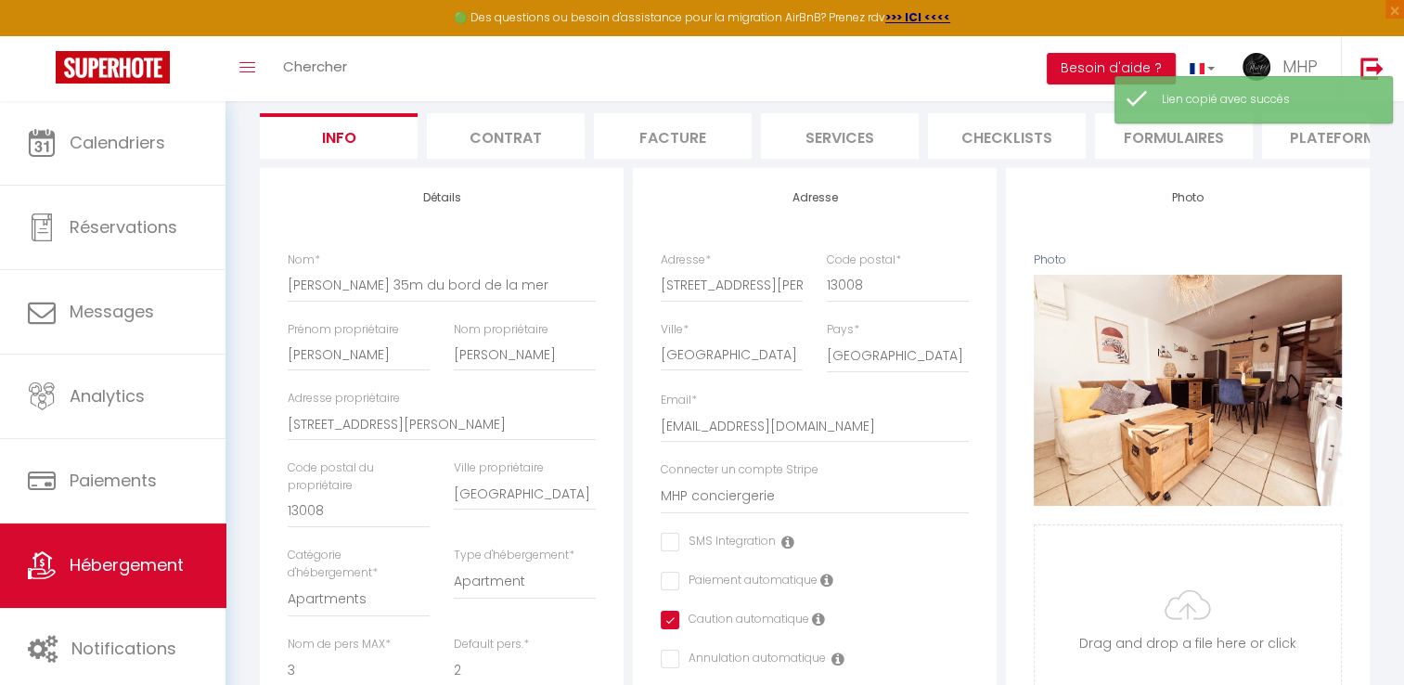
click at [1329, 152] on li "Plateformes" at bounding box center [1341, 135] width 158 height 45
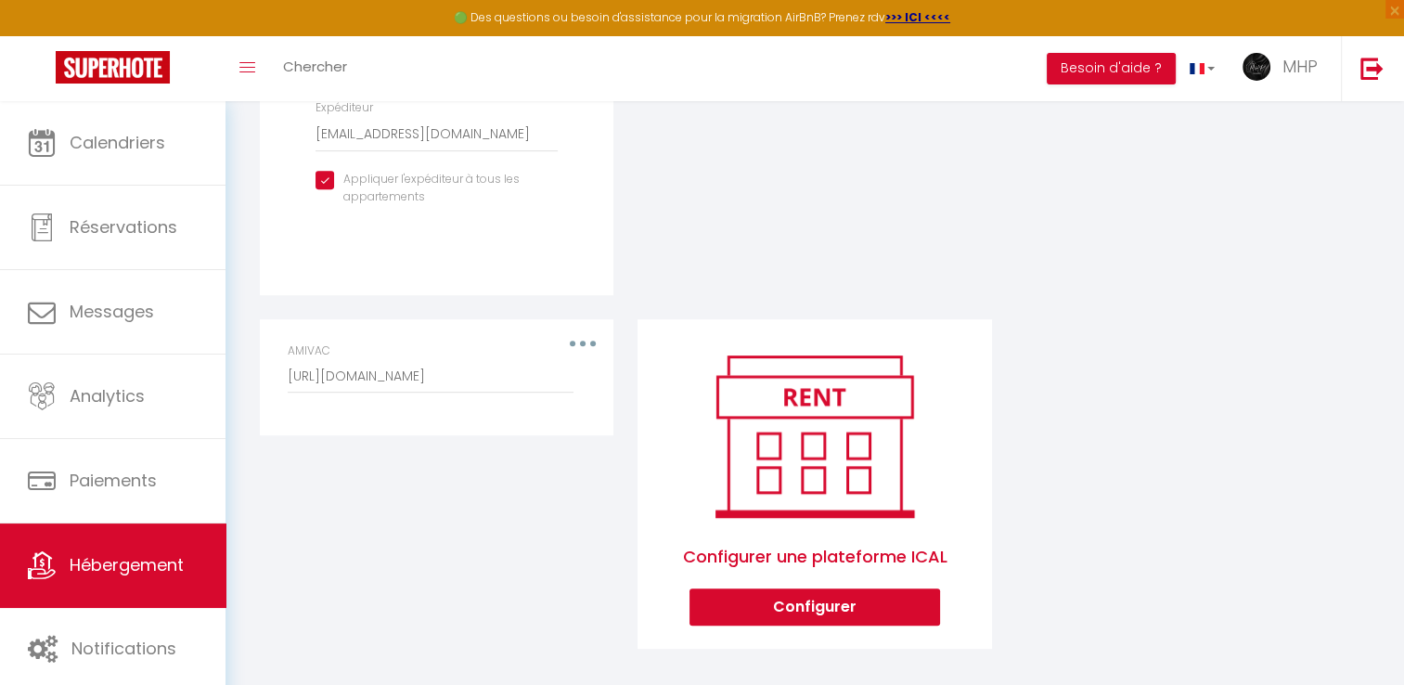
scroll to position [739, 0]
click at [584, 362] on div "AMIVAC [URL][DOMAIN_NAME]" at bounding box center [437, 367] width 298 height 51
click at [573, 348] on button "button" at bounding box center [583, 343] width 52 height 30
click at [507, 434] on button "Supprimer" at bounding box center [534, 419] width 137 height 32
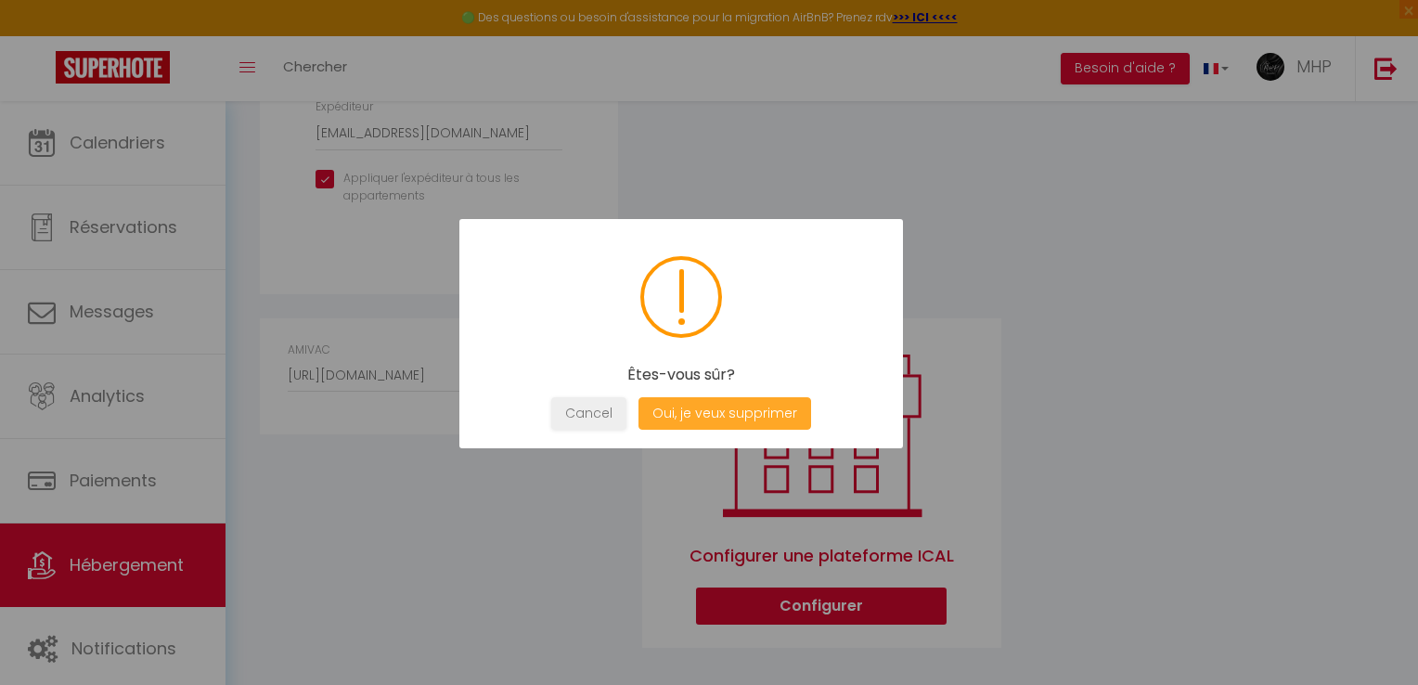
click at [682, 421] on button "Oui, je veux supprimer" at bounding box center [725, 413] width 173 height 32
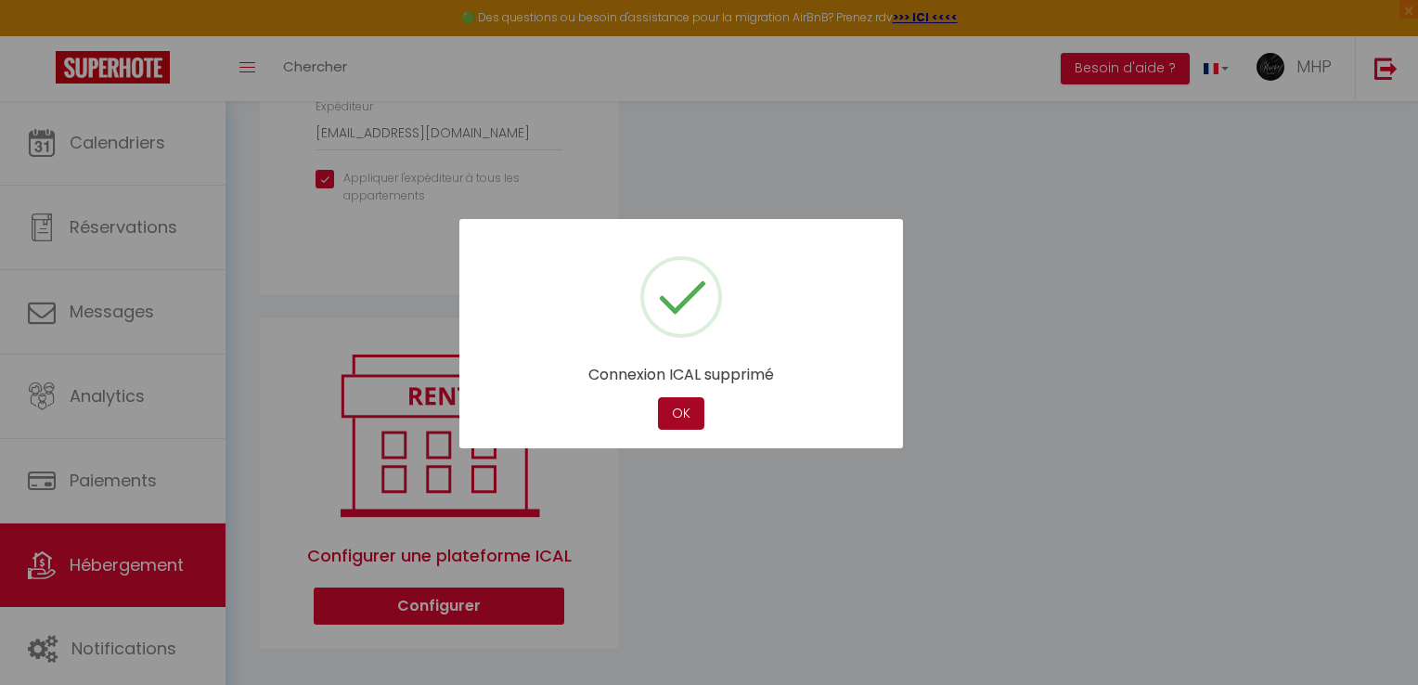
click at [688, 419] on button "OK" at bounding box center [681, 413] width 46 height 32
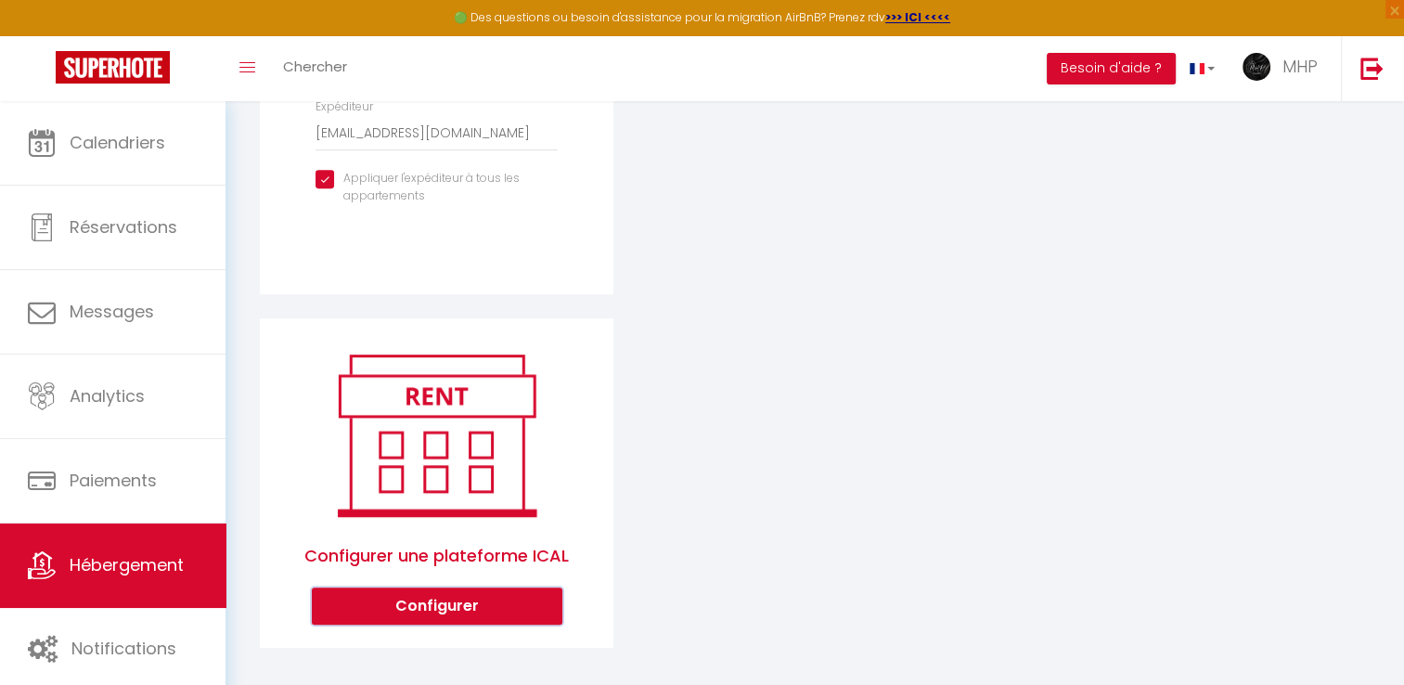
click at [475, 613] on button "Configurer" at bounding box center [437, 606] width 251 height 37
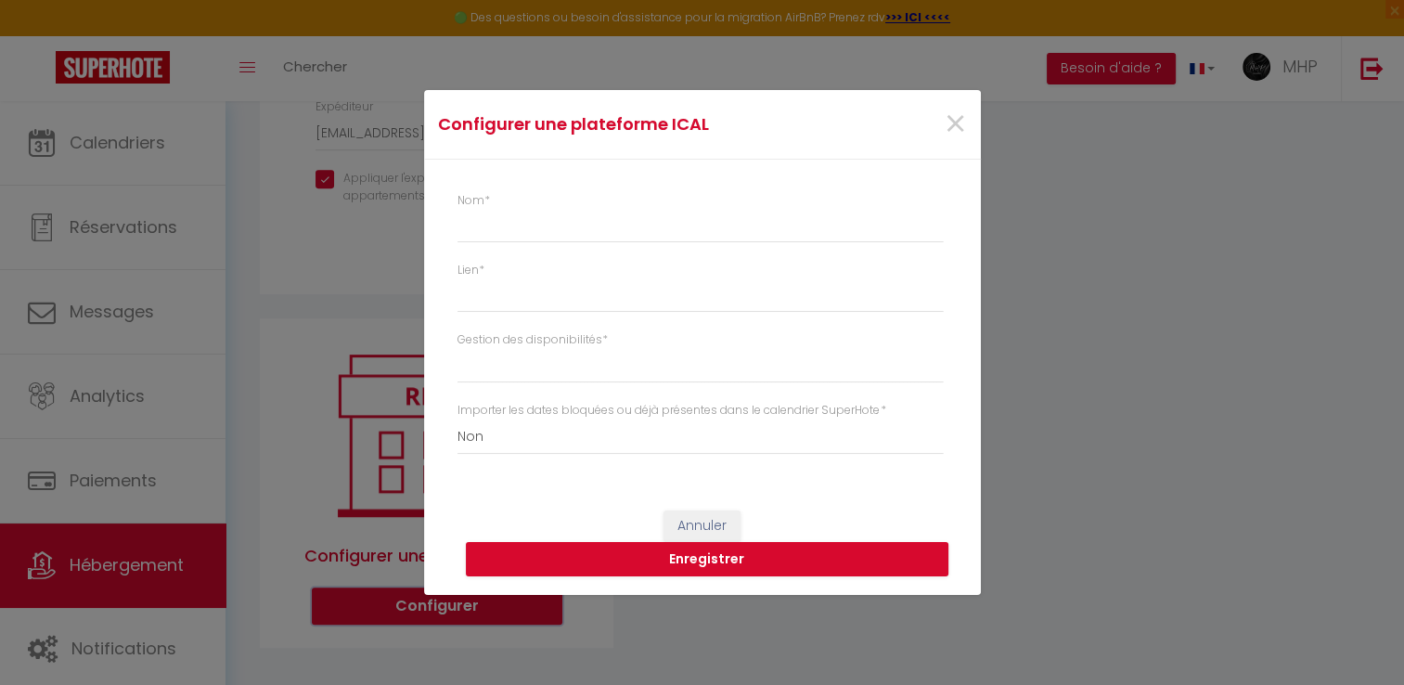
select select "1"
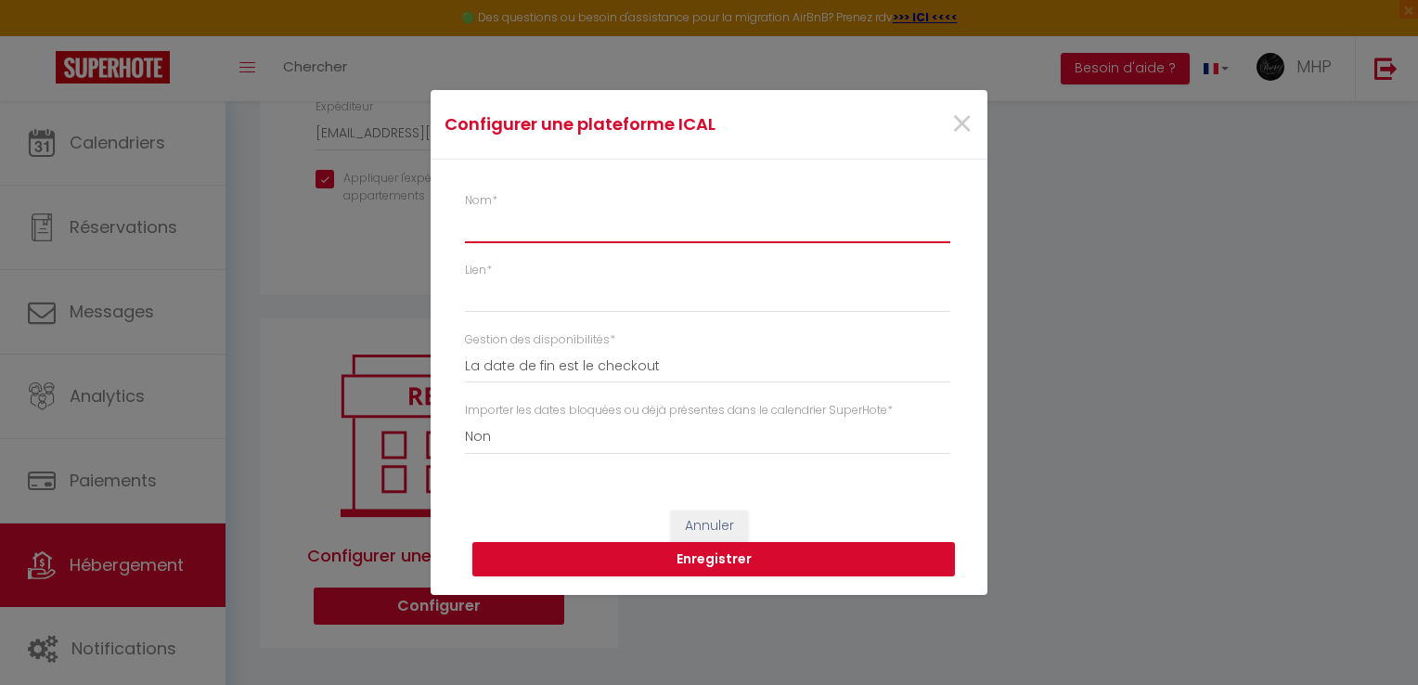
click at [557, 216] on input "Nom *" at bounding box center [707, 226] width 485 height 33
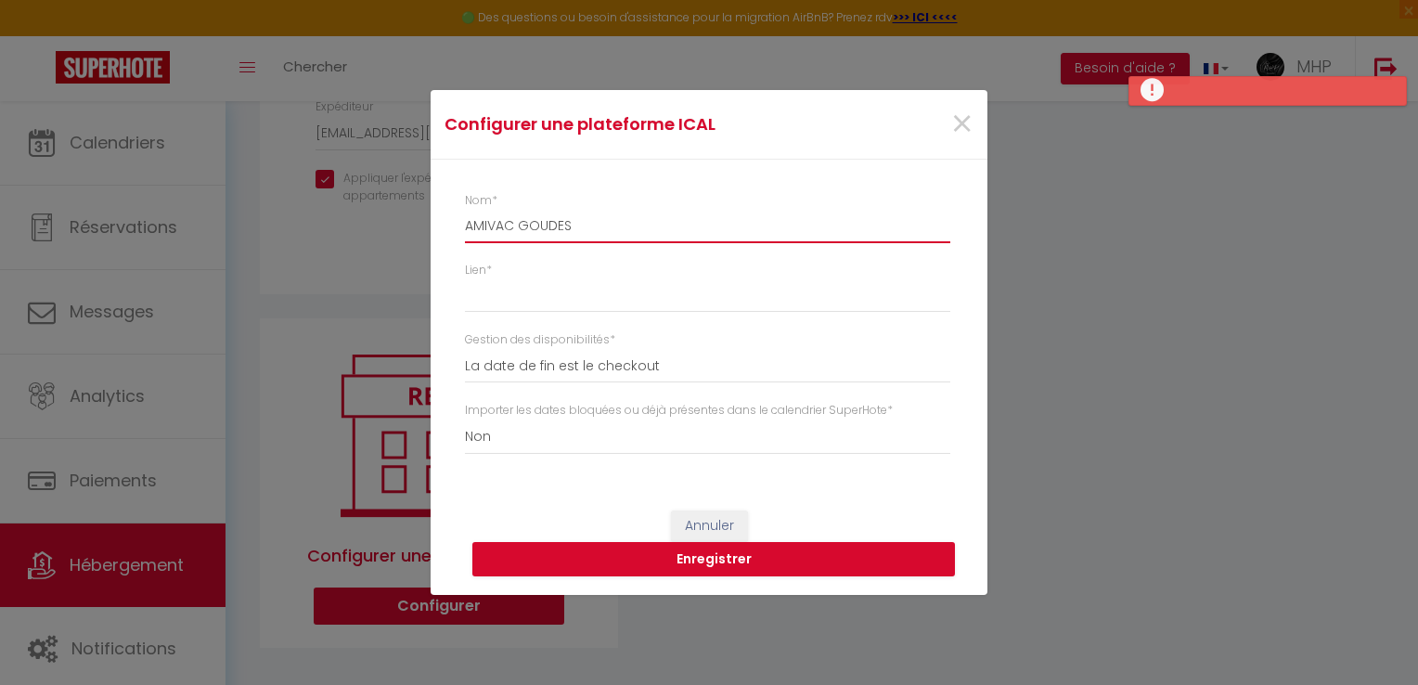
type input "AMIVAC GOUDES"
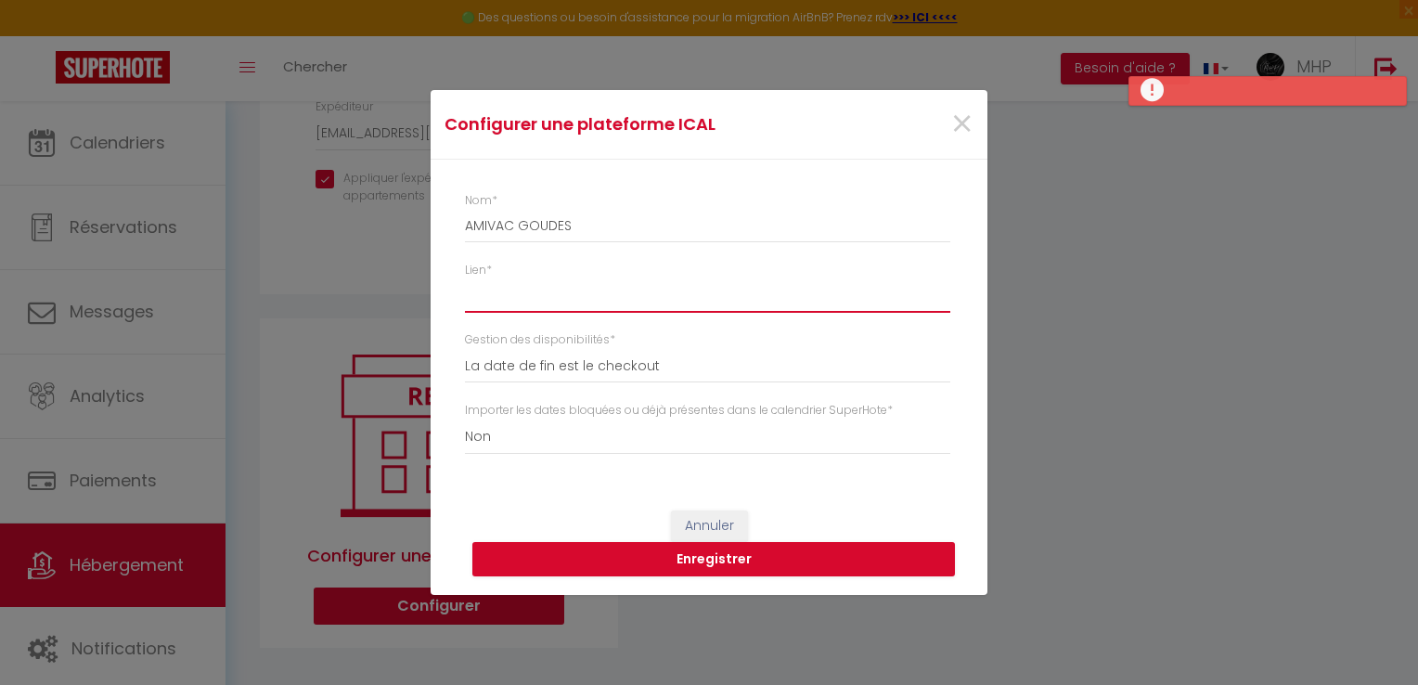
click at [549, 291] on input "Lien *" at bounding box center [707, 294] width 485 height 33
paste input "[URL][DOMAIN_NAME]"
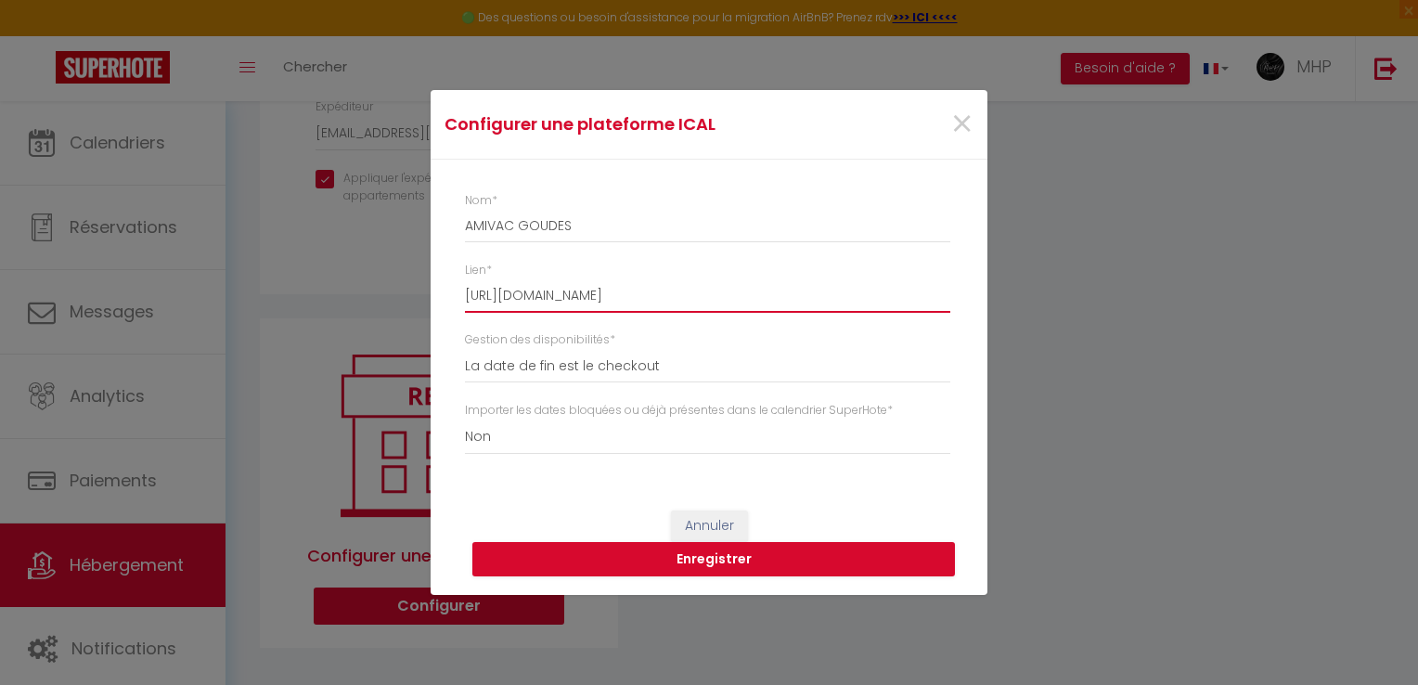
type input "[URL][DOMAIN_NAME]"
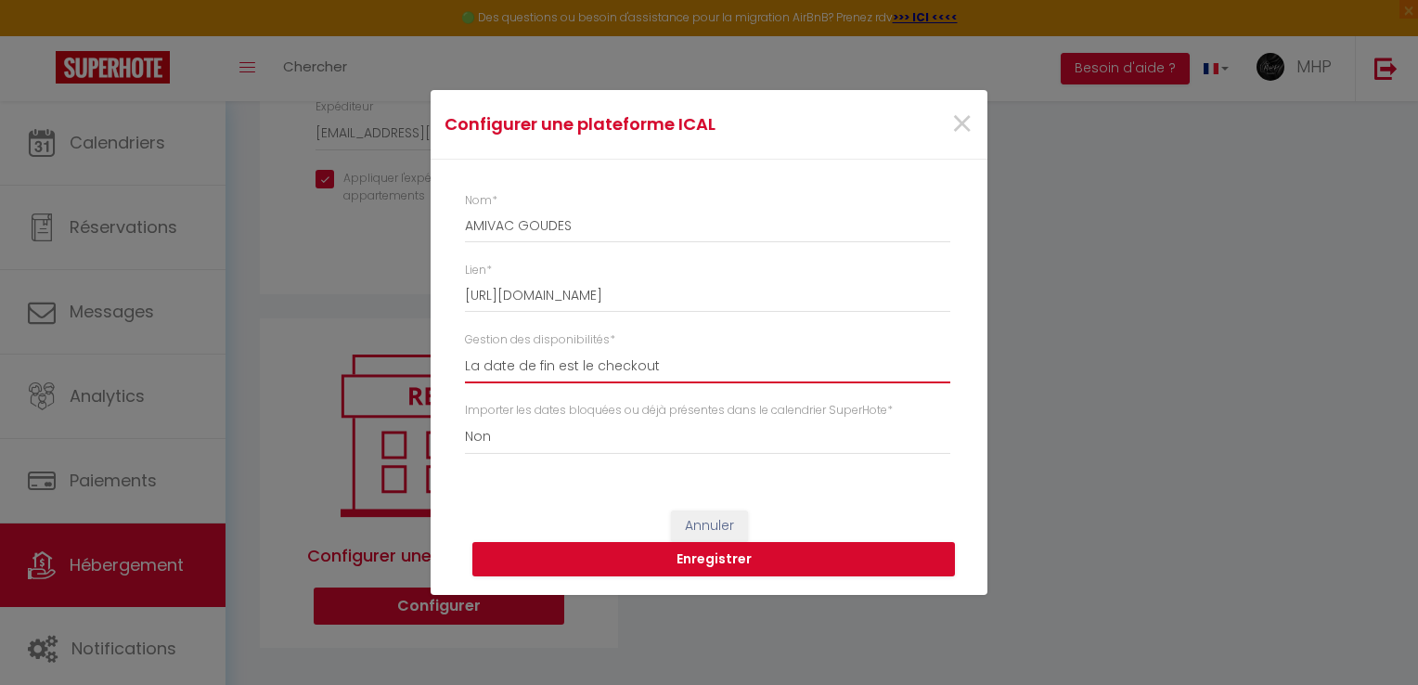
click at [576, 375] on select "La date de fin est le checkout La date de fin est la dernière nuit La date de f…" at bounding box center [707, 365] width 485 height 35
select select "3"
click at [465, 348] on select "La date de fin est le checkout La date de fin est la dernière nuit La date de f…" at bounding box center [707, 365] width 485 height 35
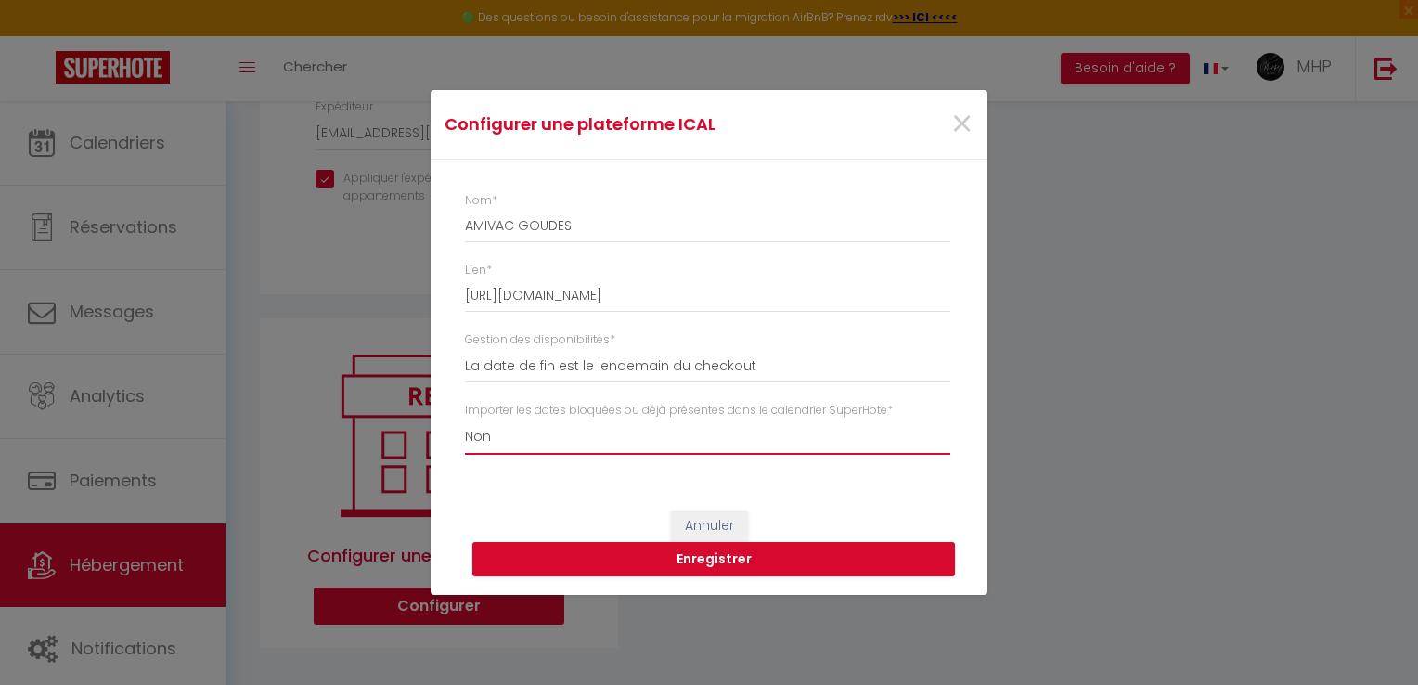
click at [583, 453] on select "Oui Non" at bounding box center [707, 437] width 485 height 35
select select "true"
click at [465, 420] on select "Oui Non" at bounding box center [707, 437] width 485 height 35
click at [676, 562] on button "Enregistrer" at bounding box center [713, 559] width 483 height 35
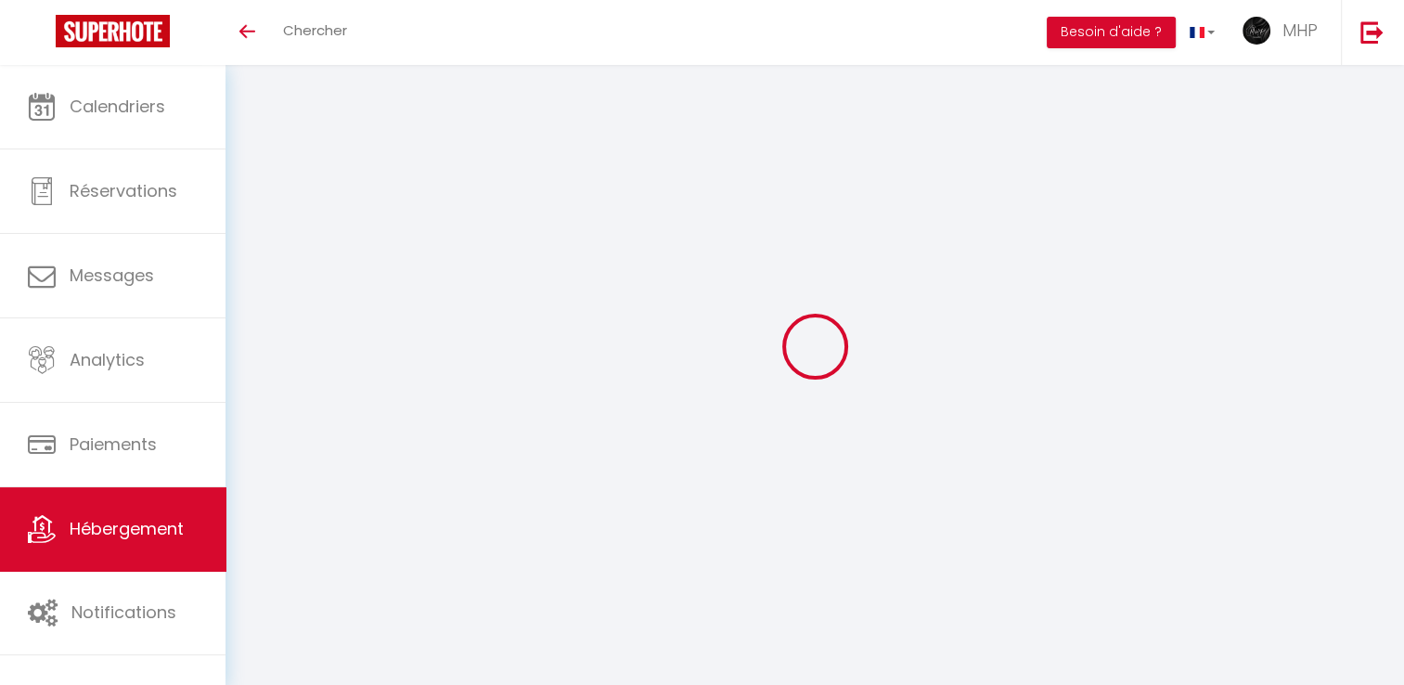
select select "13714-678627228787324626"
select select "+ 20 %"
select select "1"
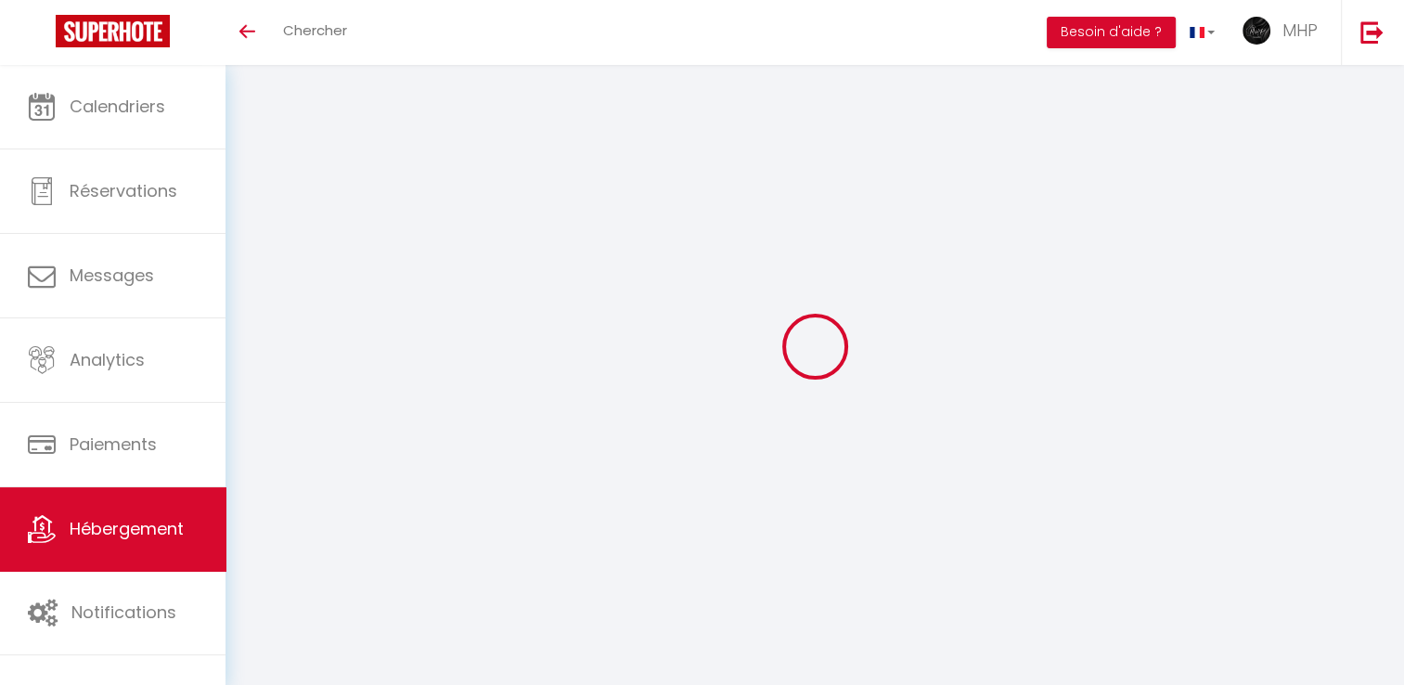
select select "EUR"
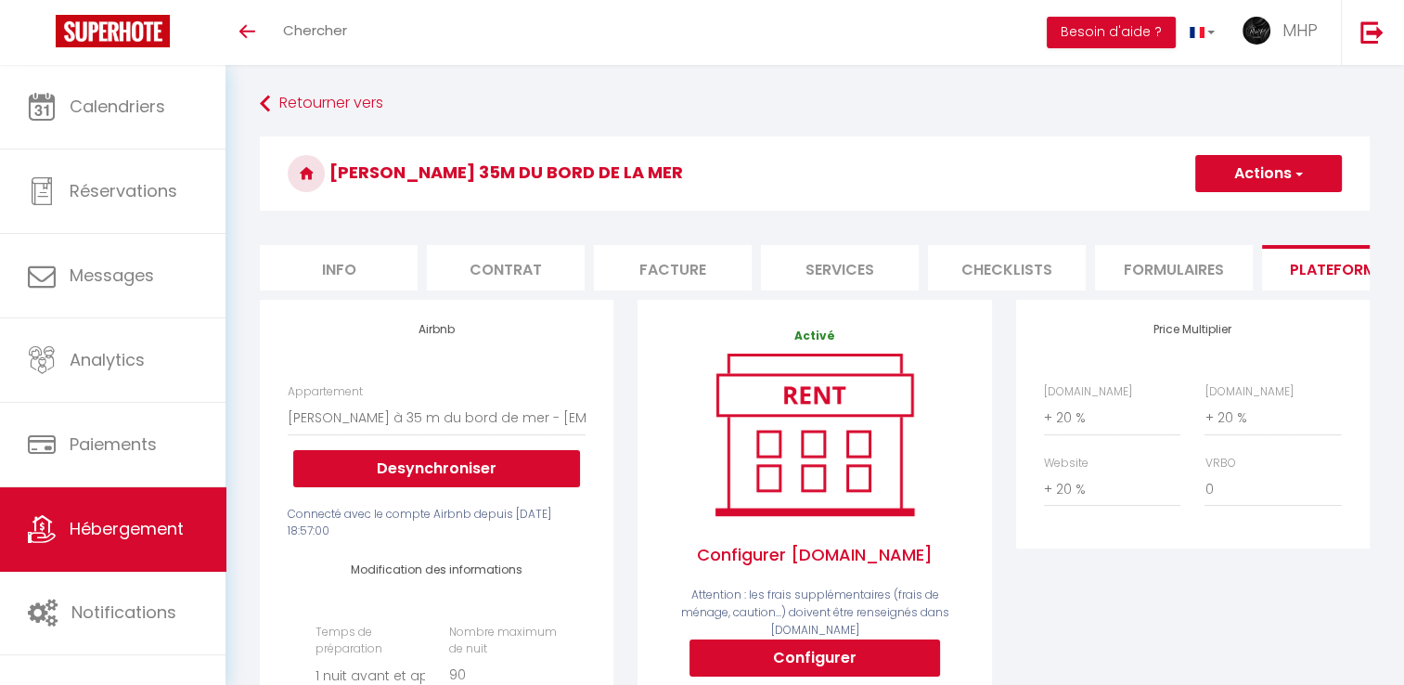
scroll to position [703, 0]
